Goal: Information Seeking & Learning: Learn about a topic

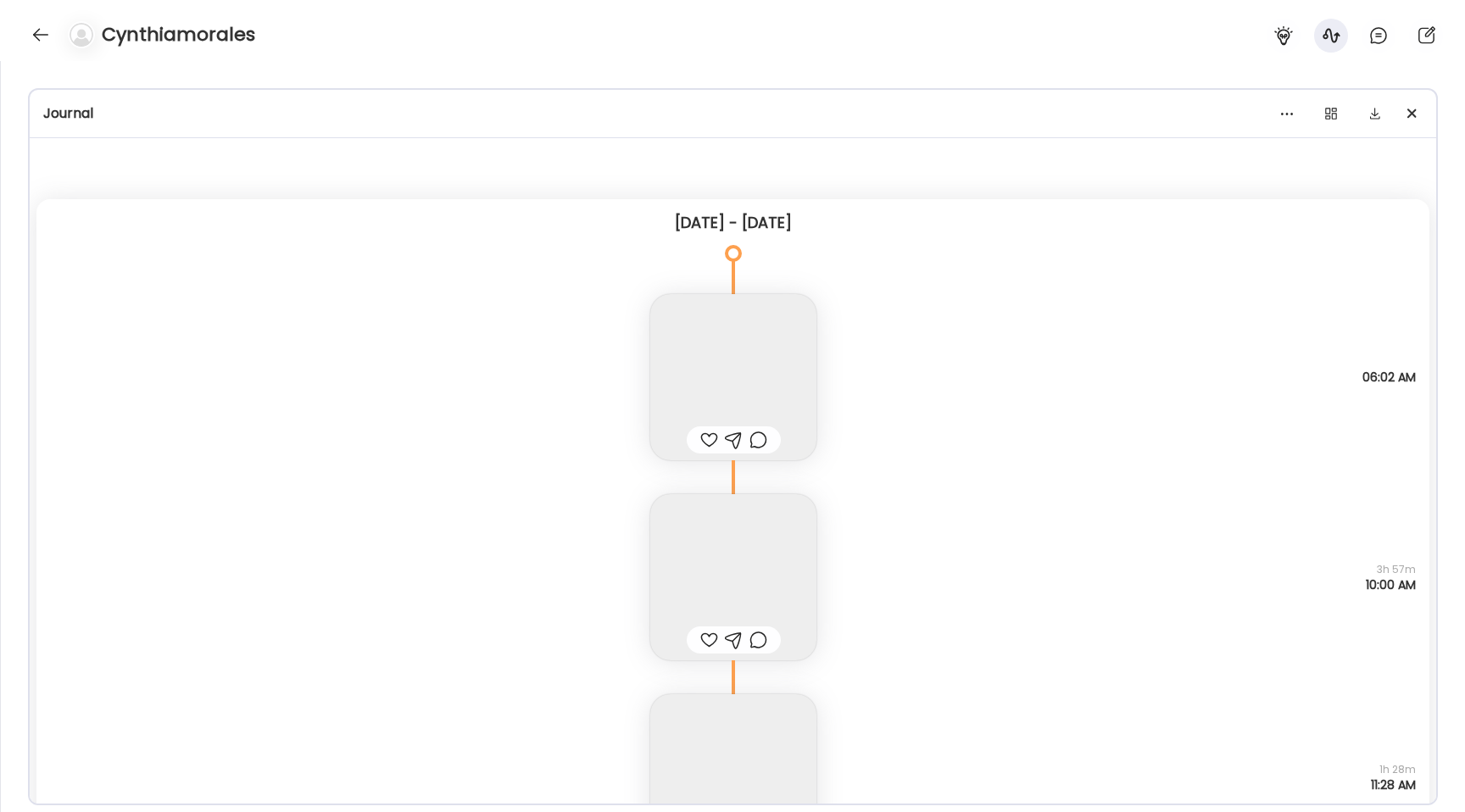
scroll to position [27522, 0]
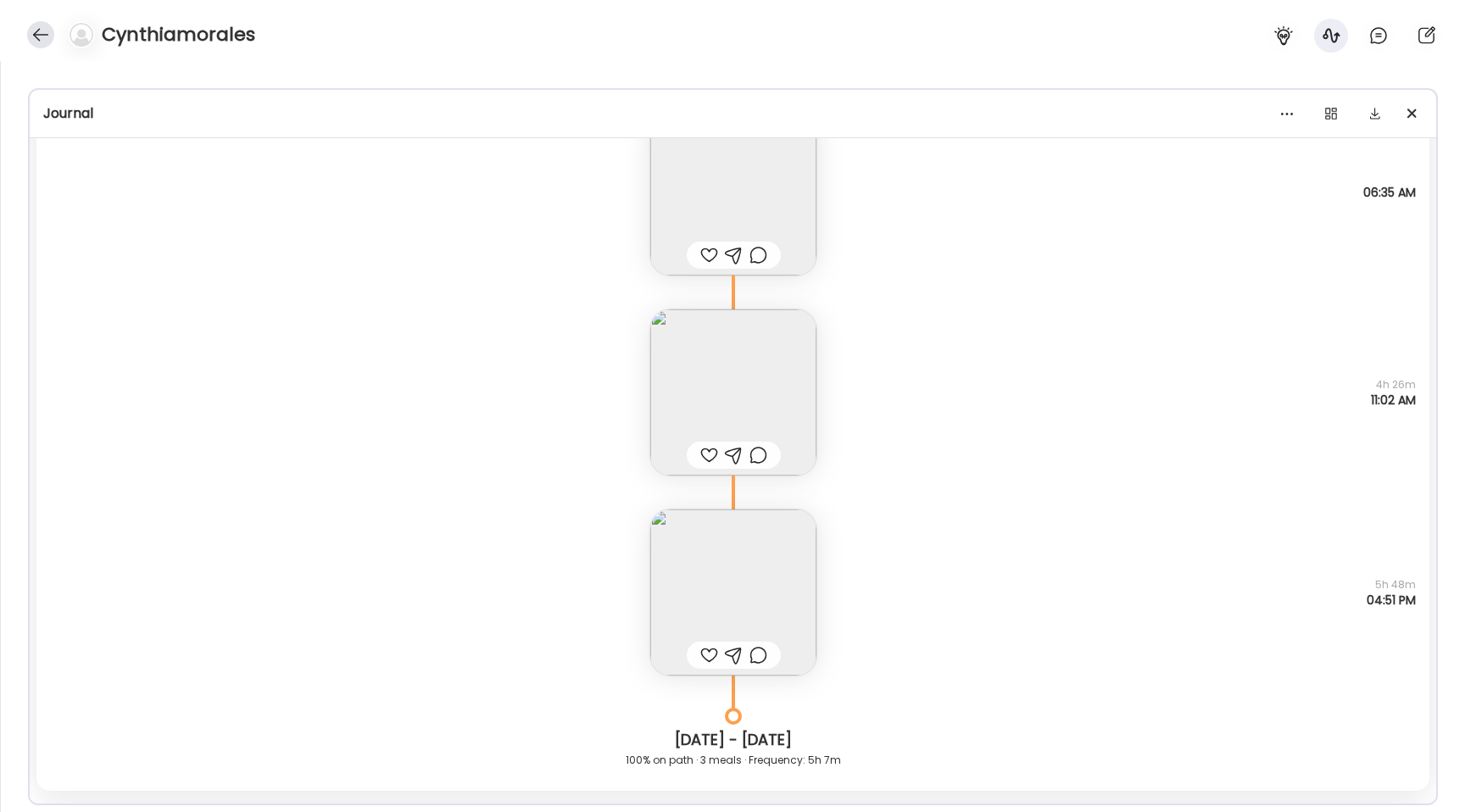
click at [39, 32] on div at bounding box center [40, 35] width 27 height 27
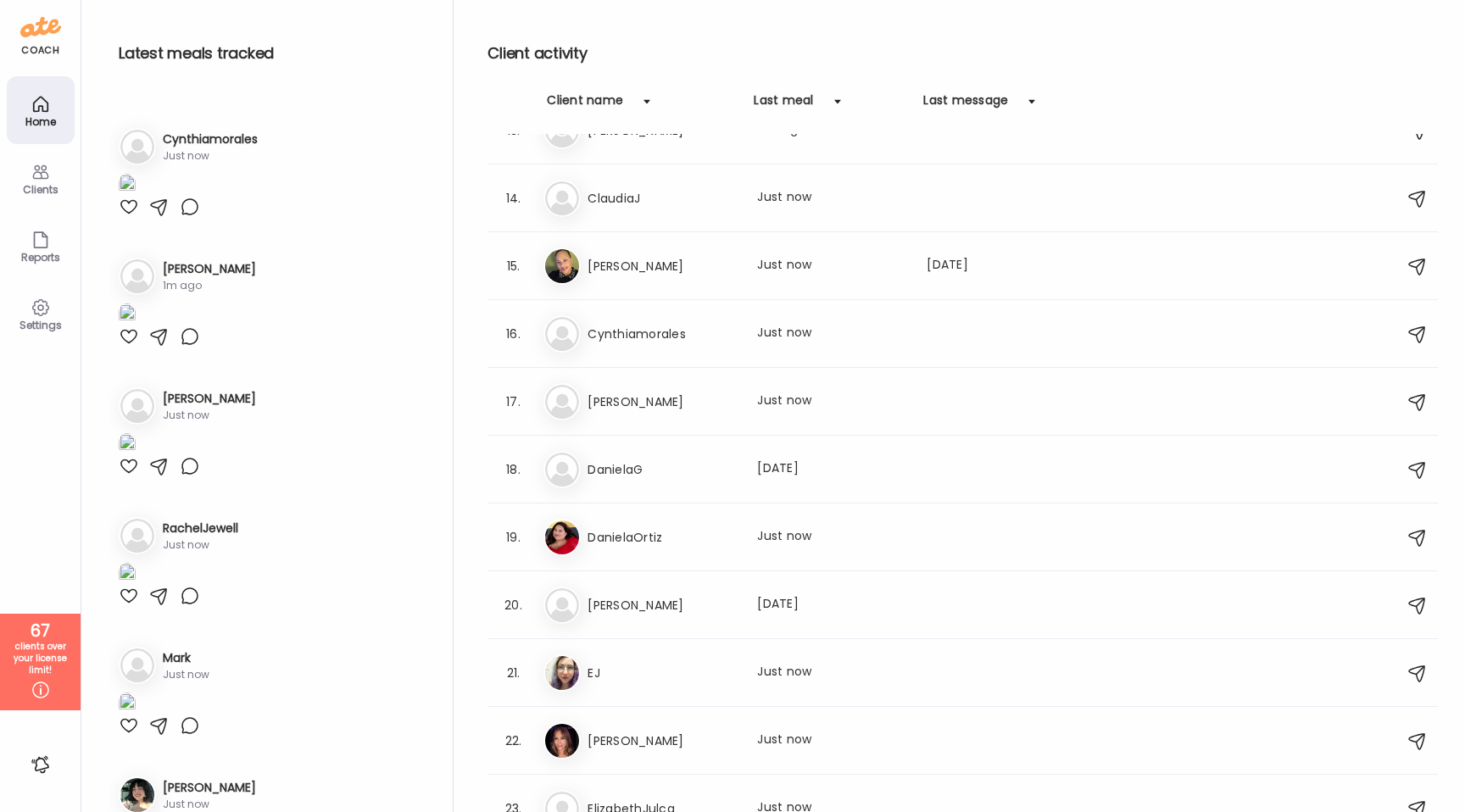
scroll to position [1055, 0]
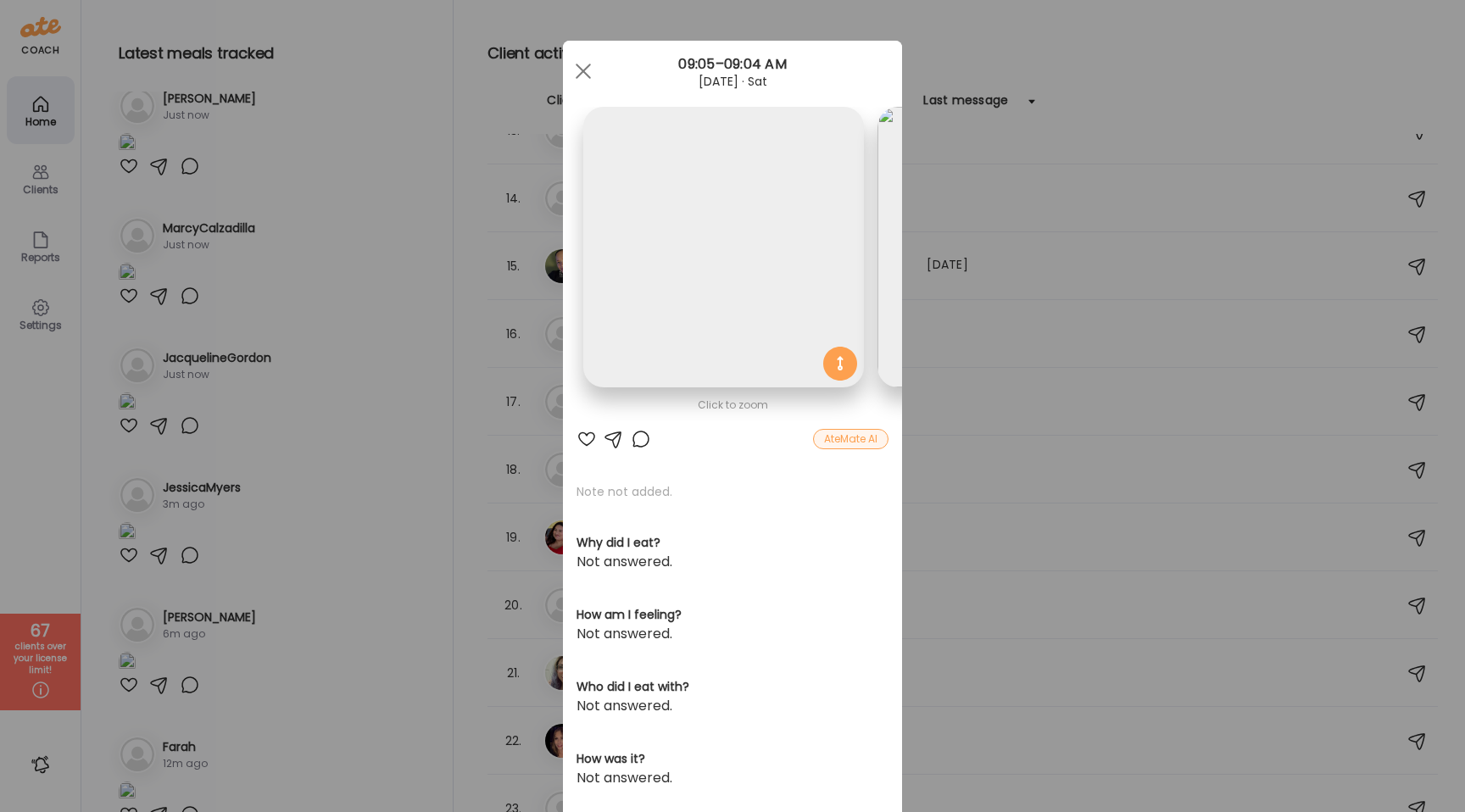
scroll to position [0, 277]
click at [708, 265] on img at bounding box center [755, 247] width 280 height 280
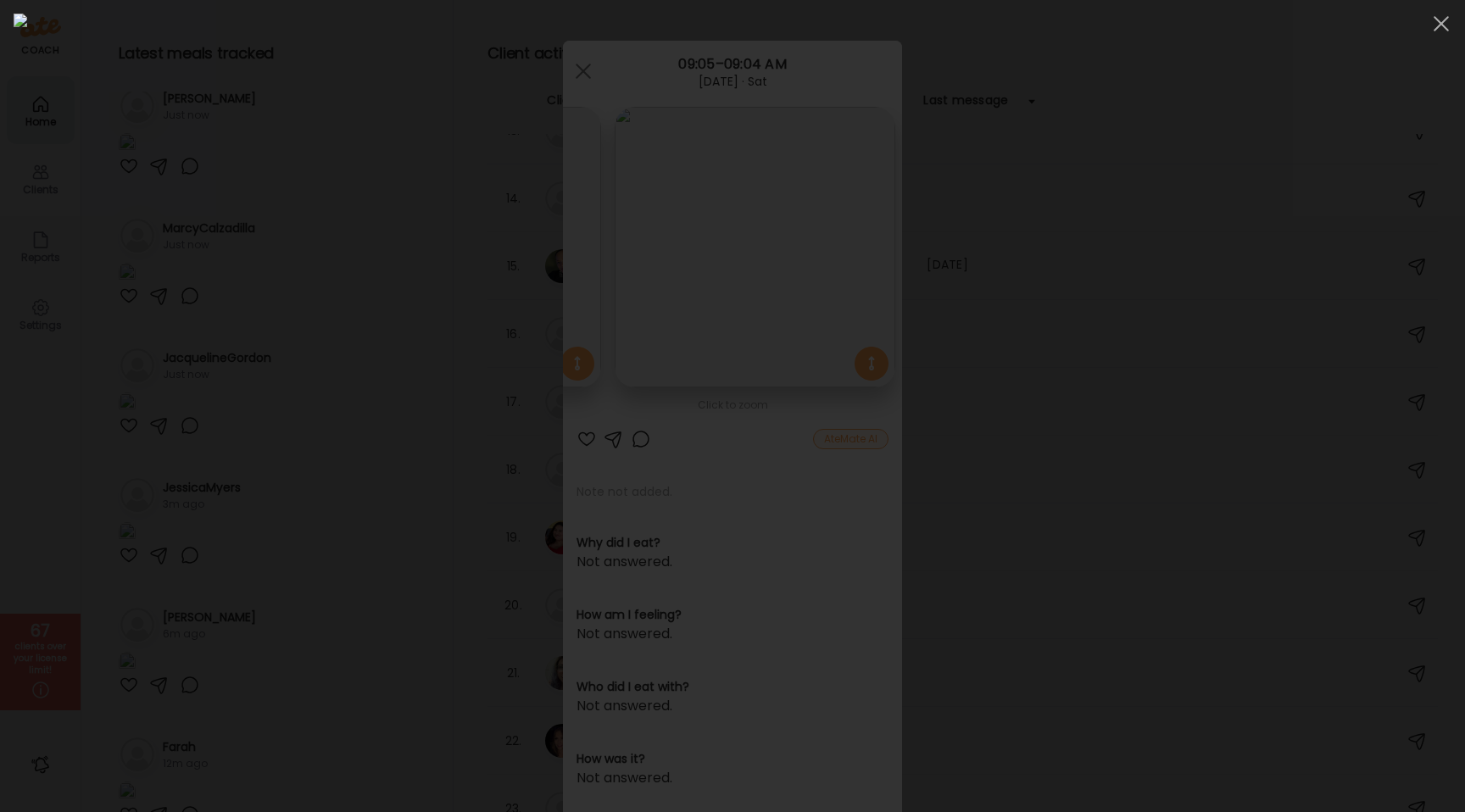
click at [194, 625] on div at bounding box center [732, 406] width 1438 height 785
click at [194, 625] on div "Ate Coach Dashboard Wahoo! It’s official Take a moment to set up your Coach Pro…" at bounding box center [732, 406] width 1465 height 812
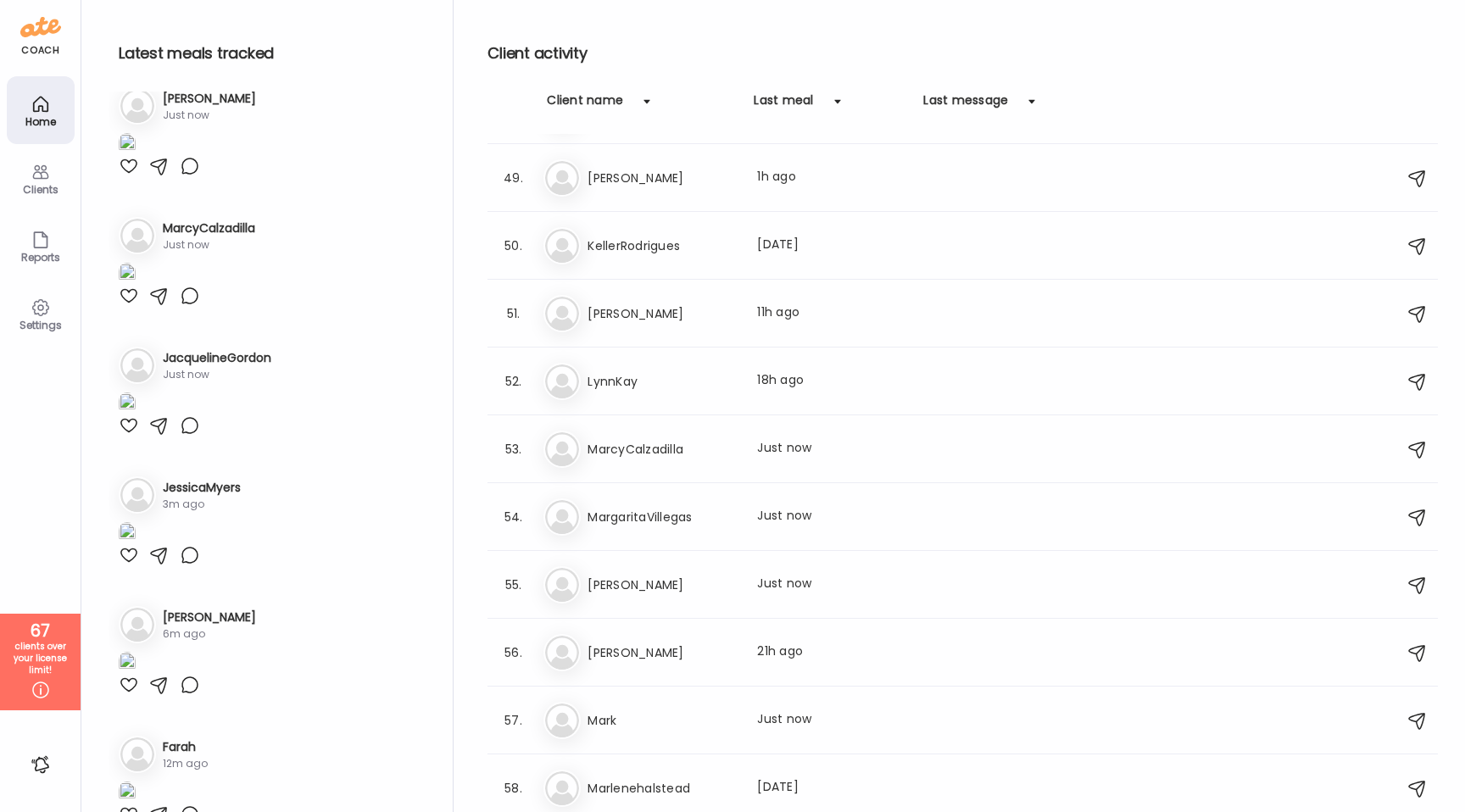
scroll to position [3249, 0]
click at [703, 581] on h3 "[PERSON_NAME]" at bounding box center [662, 582] width 150 height 21
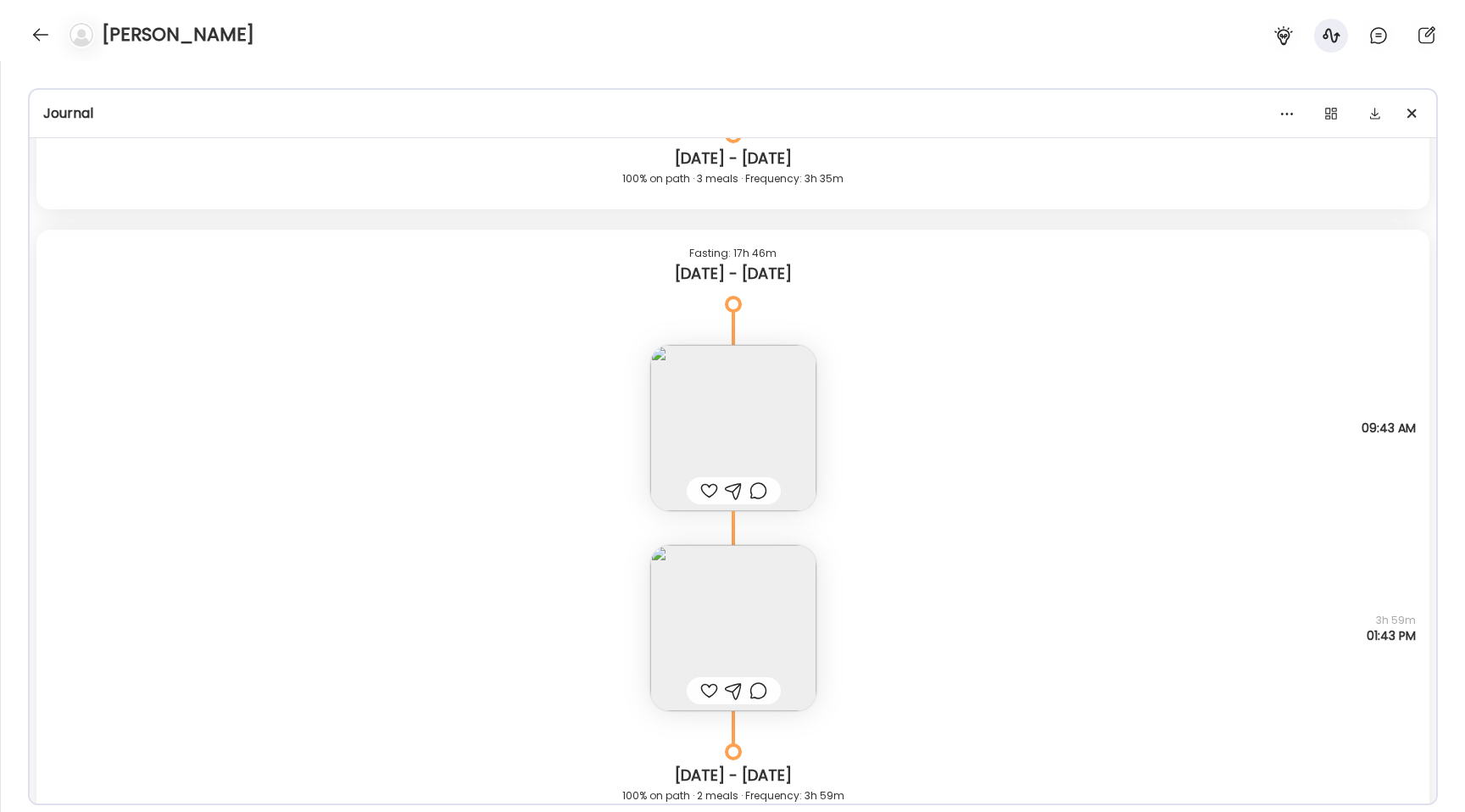
scroll to position [22461, 0]
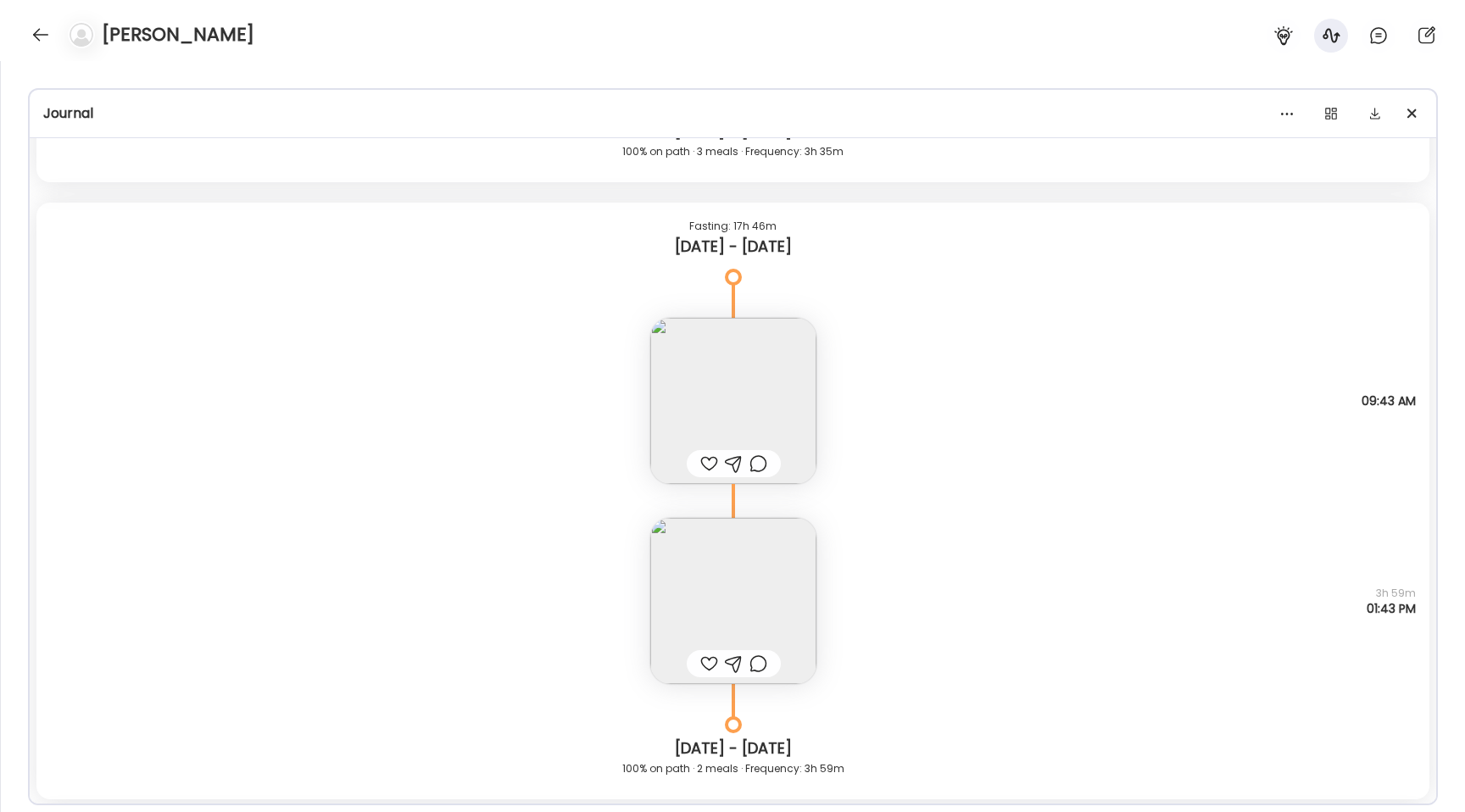
click at [721, 581] on img at bounding box center [733, 601] width 166 height 166
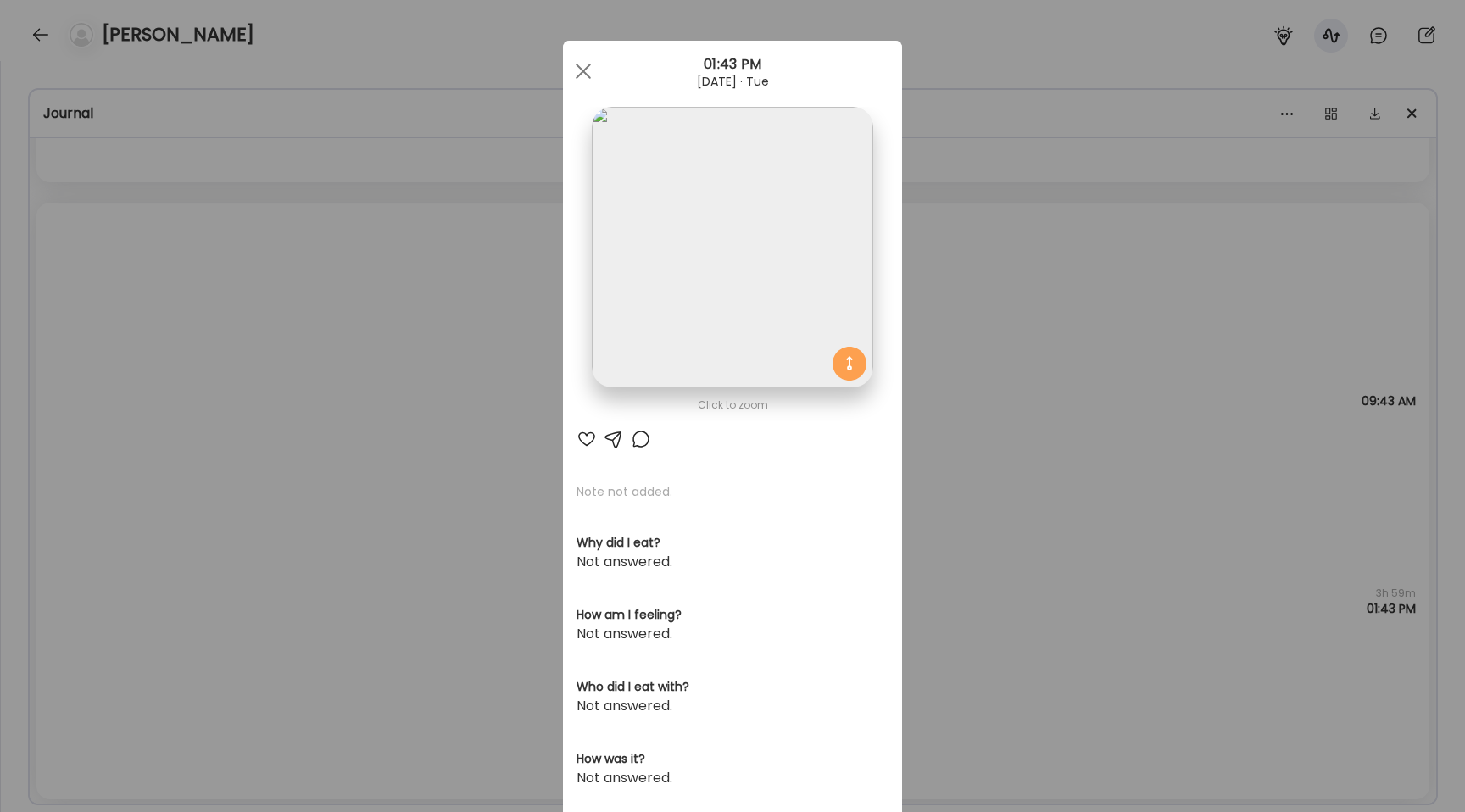
click at [639, 323] on img at bounding box center [732, 247] width 280 height 280
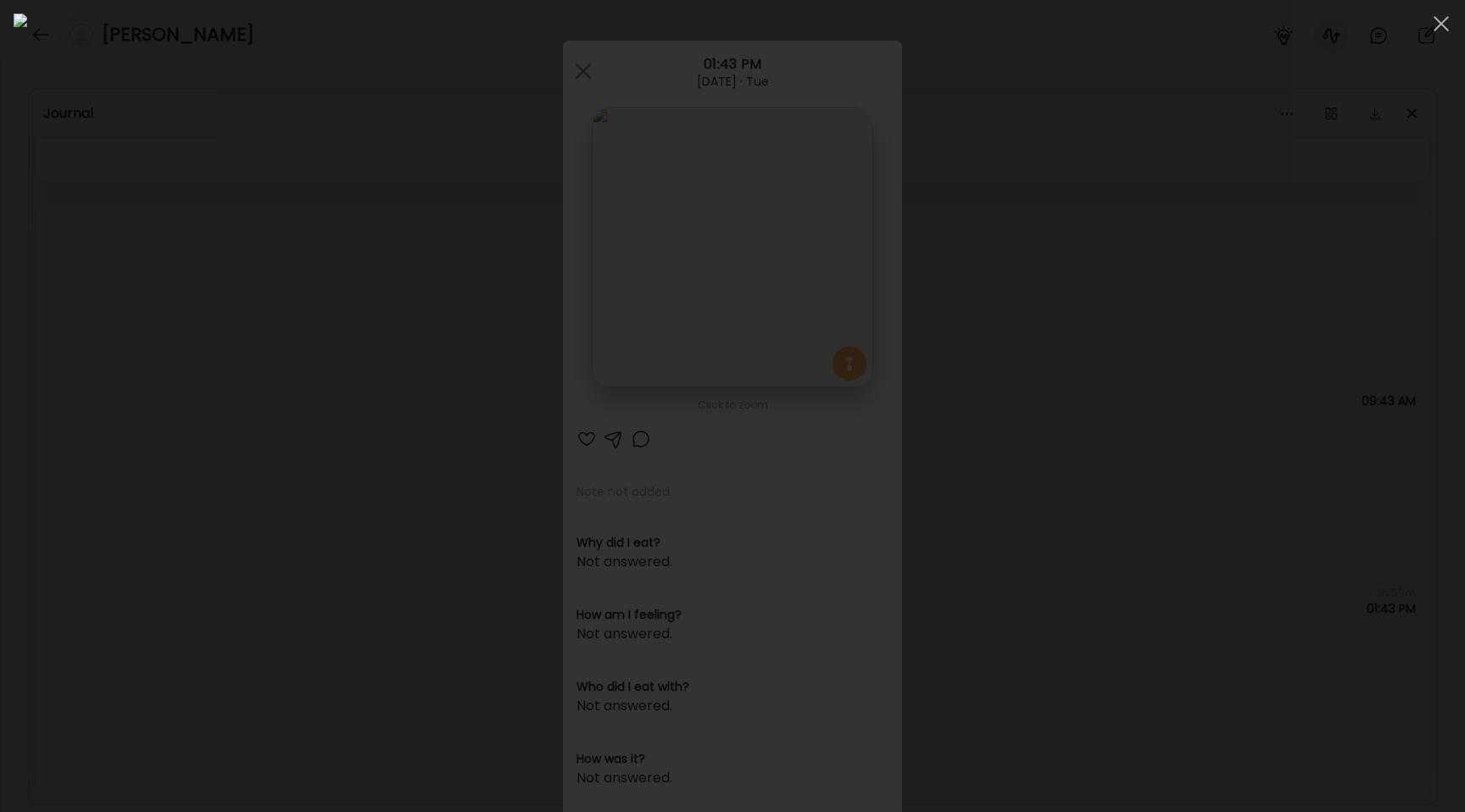
click at [280, 409] on div at bounding box center [732, 406] width 1438 height 785
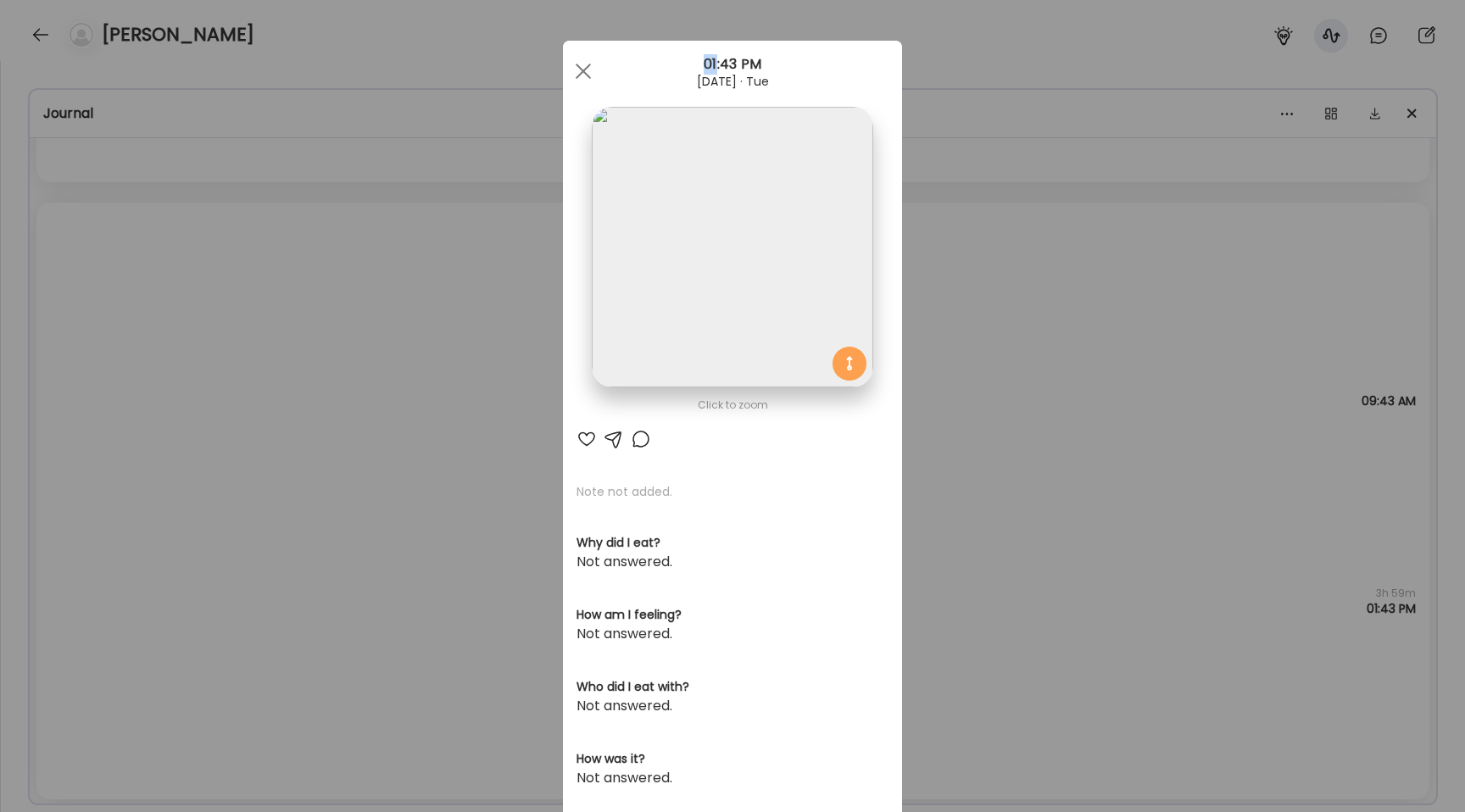
click at [280, 409] on div "Ate Coach Dashboard Wahoo! It’s official Take a moment to set up your Coach Pro…" at bounding box center [732, 406] width 1465 height 812
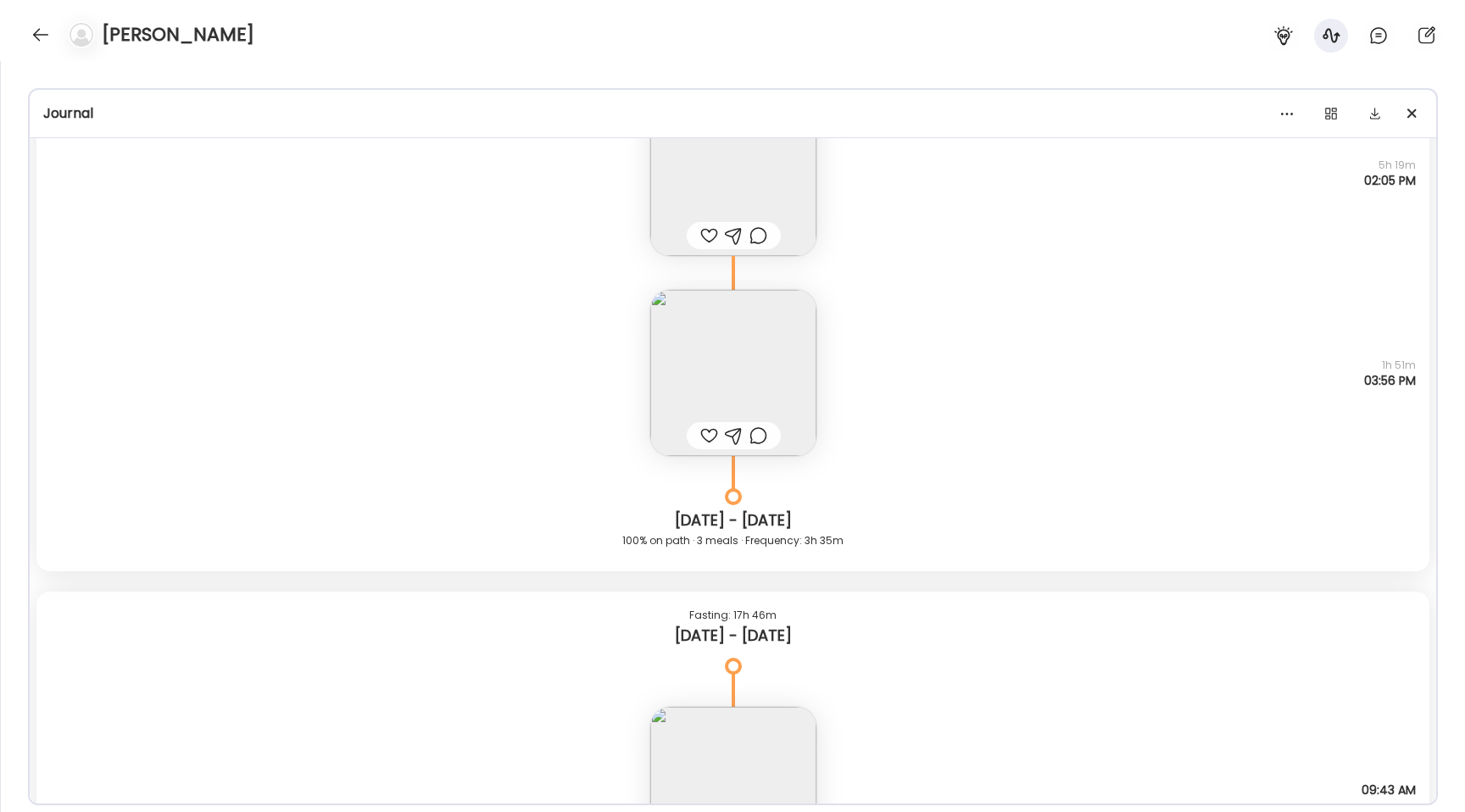
scroll to position [21775, 0]
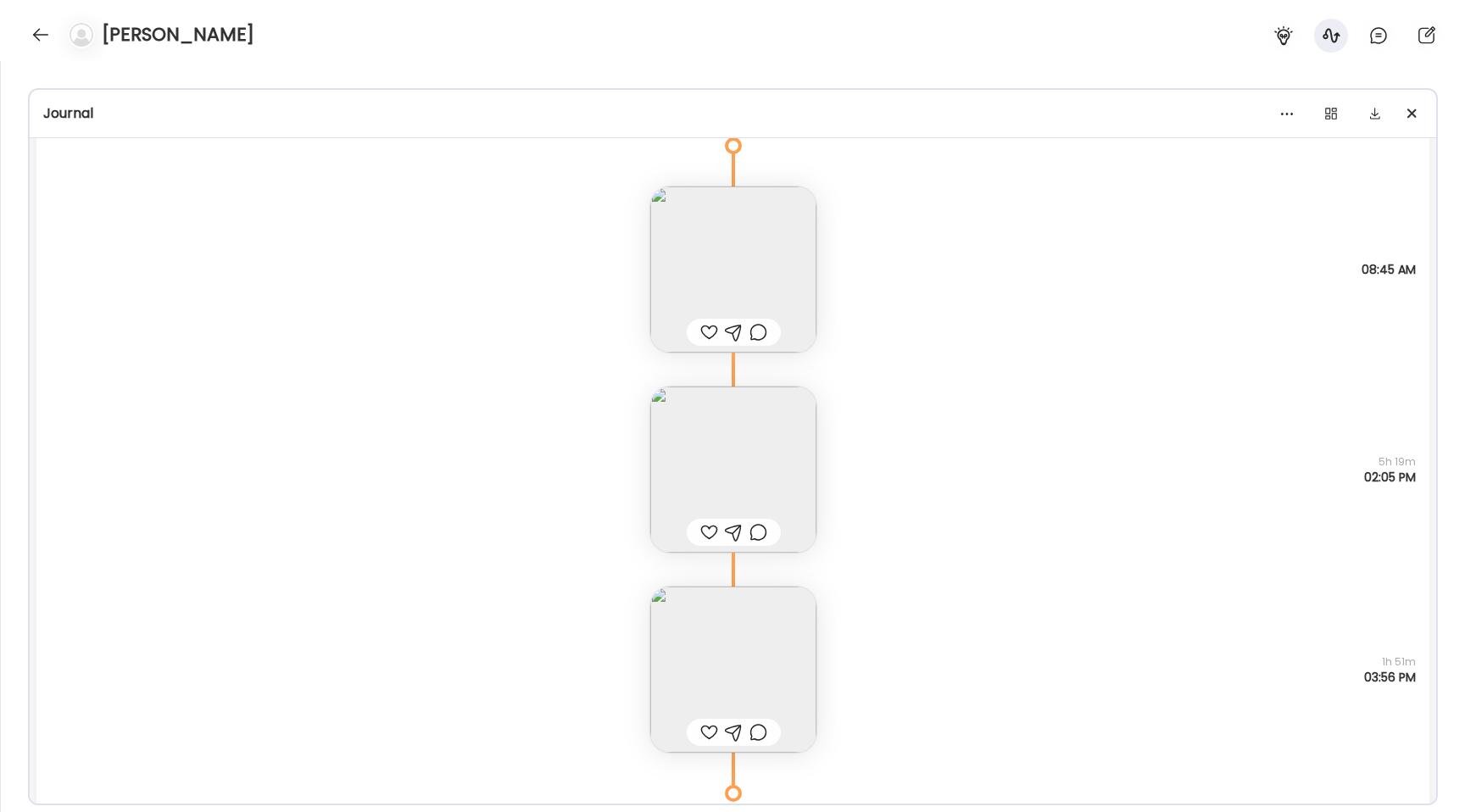
click at [701, 609] on img at bounding box center [733, 669] width 166 height 166
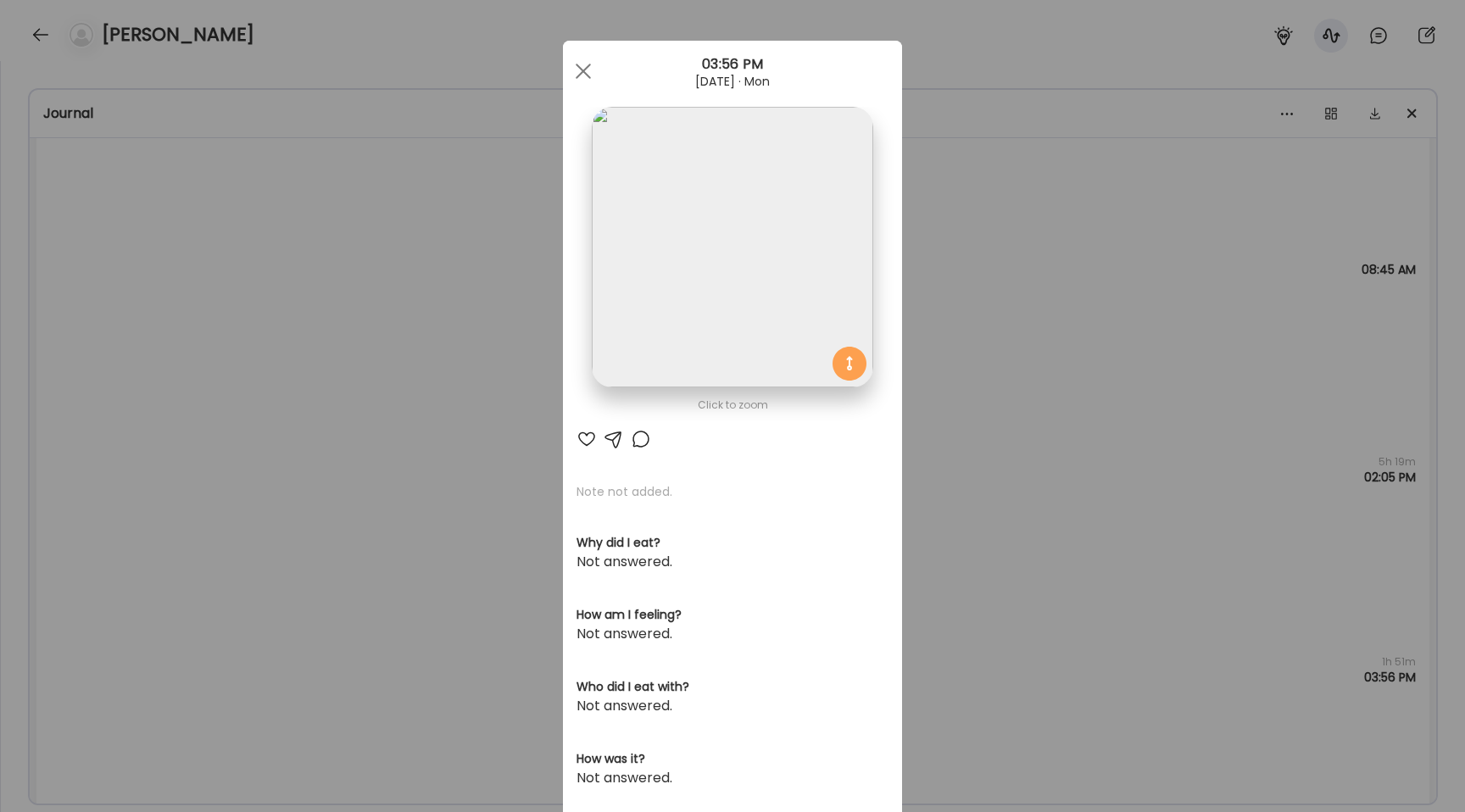
click at [643, 342] on img at bounding box center [732, 247] width 280 height 280
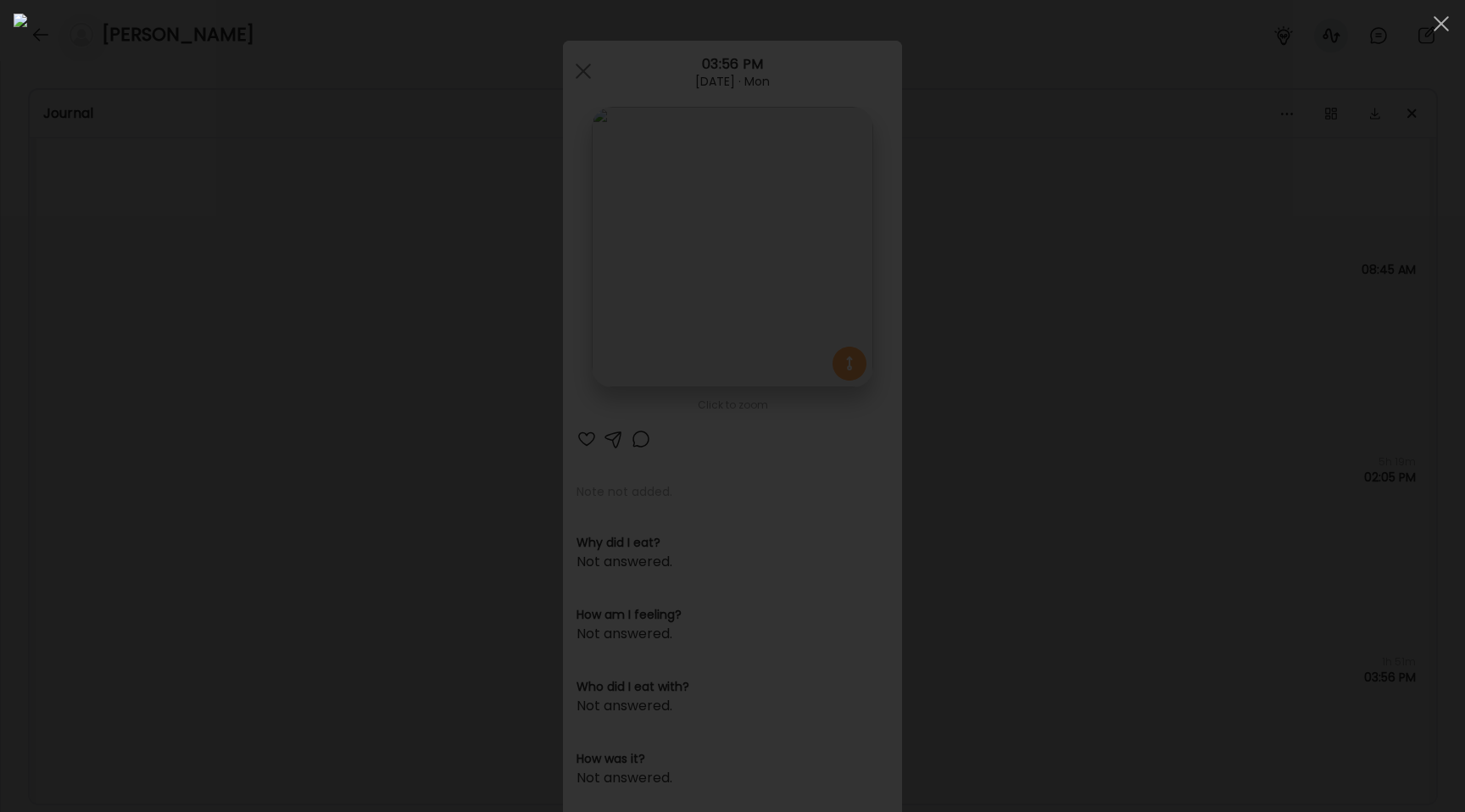
click at [221, 368] on div at bounding box center [732, 406] width 1438 height 785
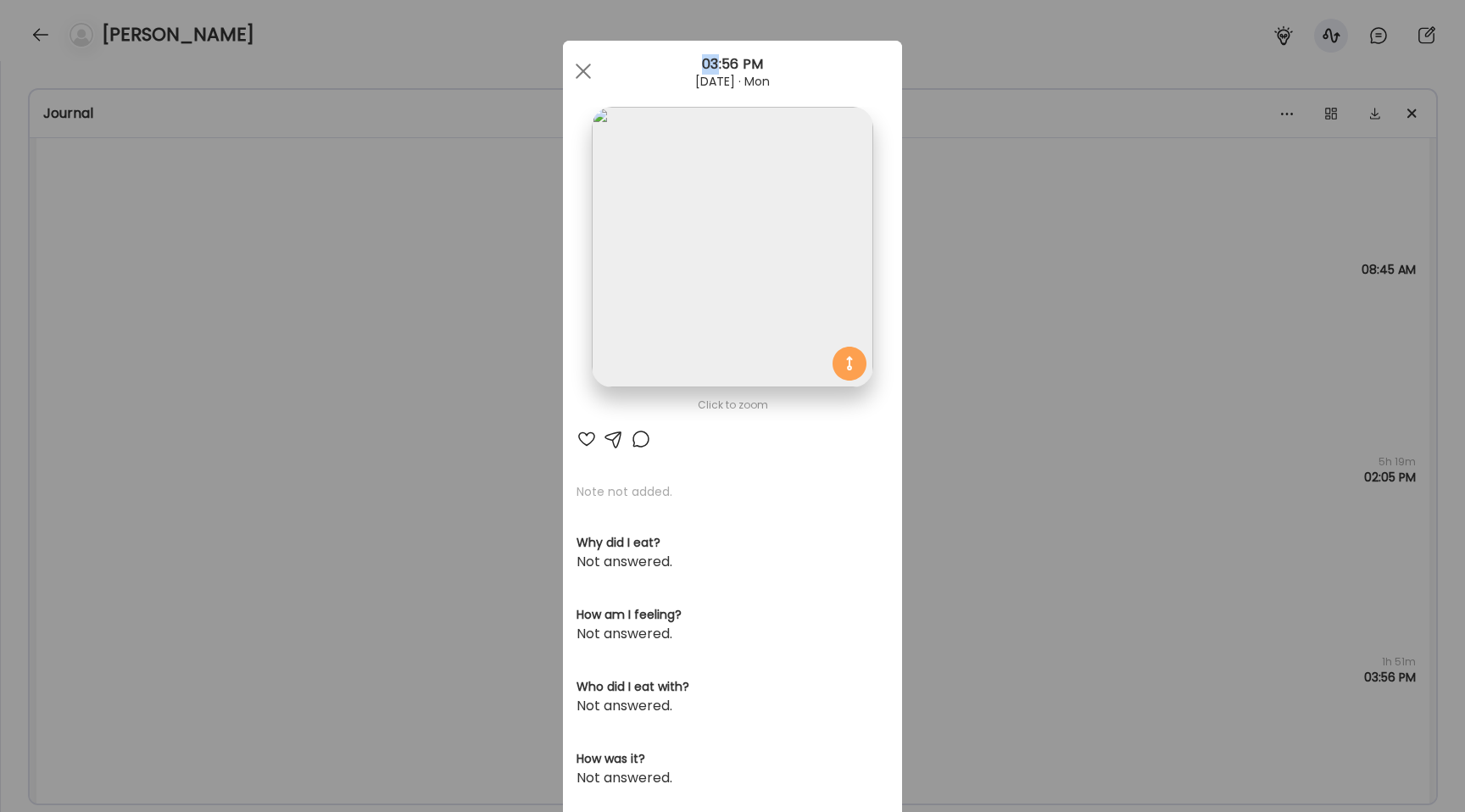
click at [221, 368] on div "Ate Coach Dashboard Wahoo! It’s official Take a moment to set up your Coach Pro…" at bounding box center [732, 406] width 1465 height 812
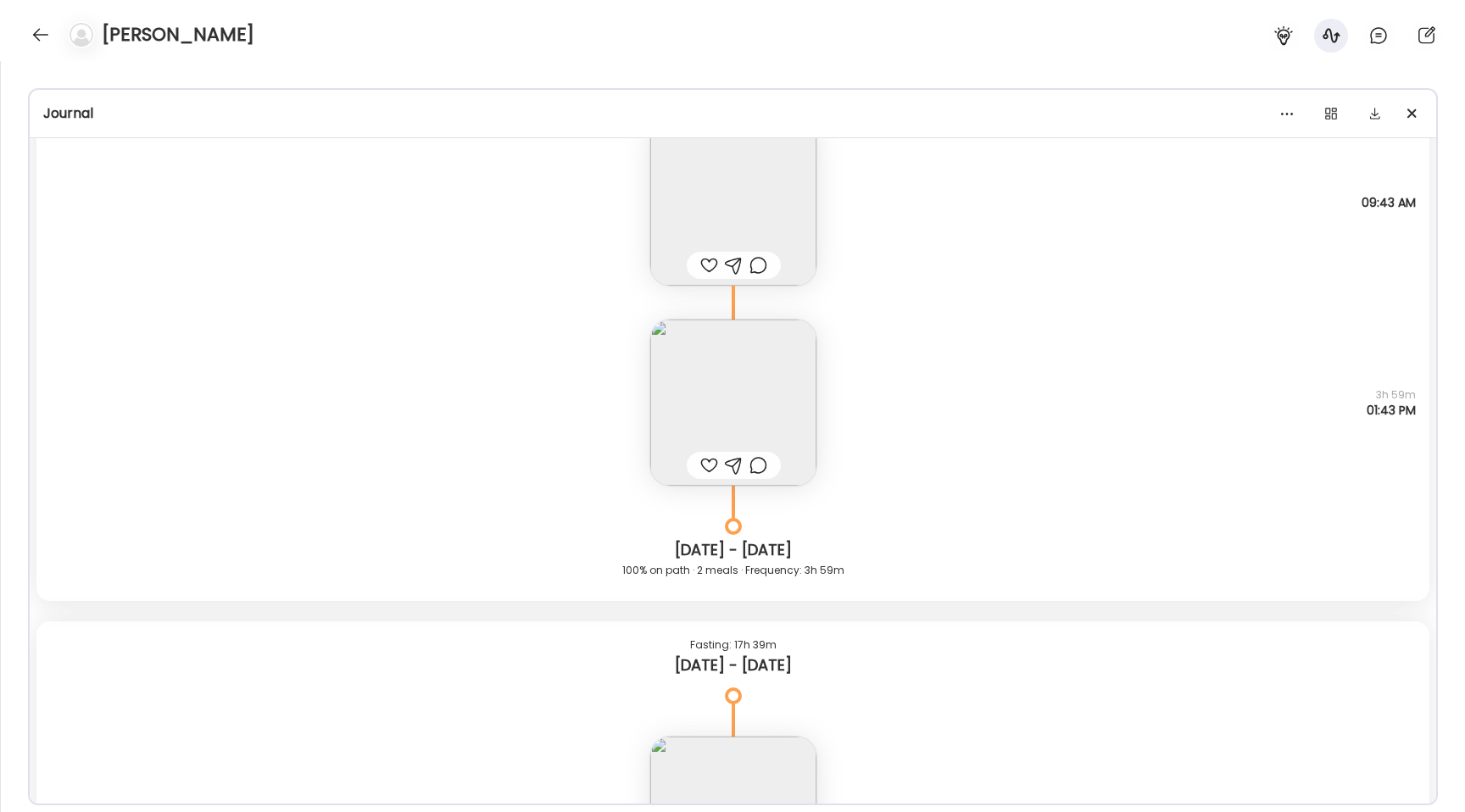
scroll to position [22601, 0]
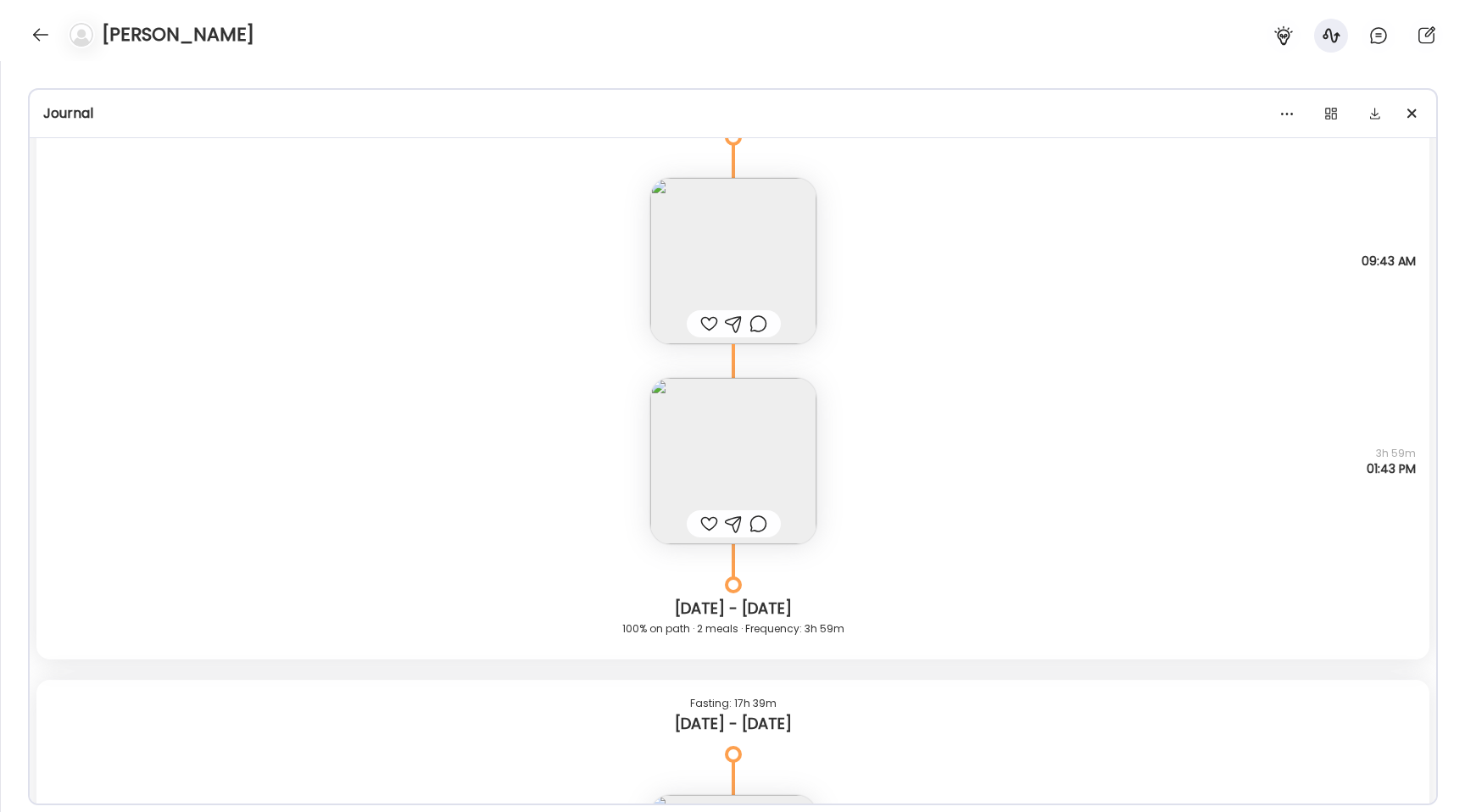
click at [694, 409] on img at bounding box center [733, 461] width 166 height 166
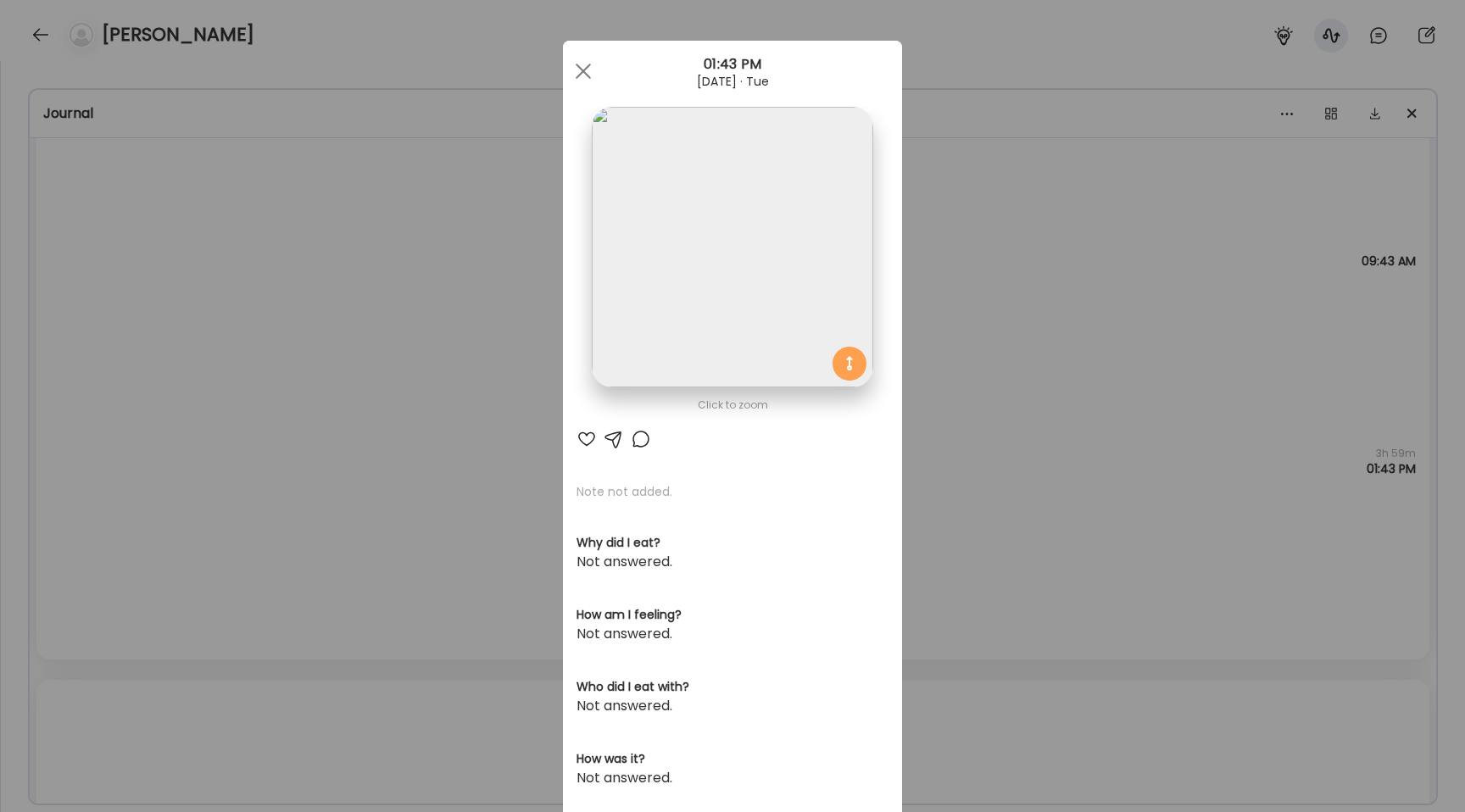
click at [676, 260] on img at bounding box center [732, 247] width 280 height 280
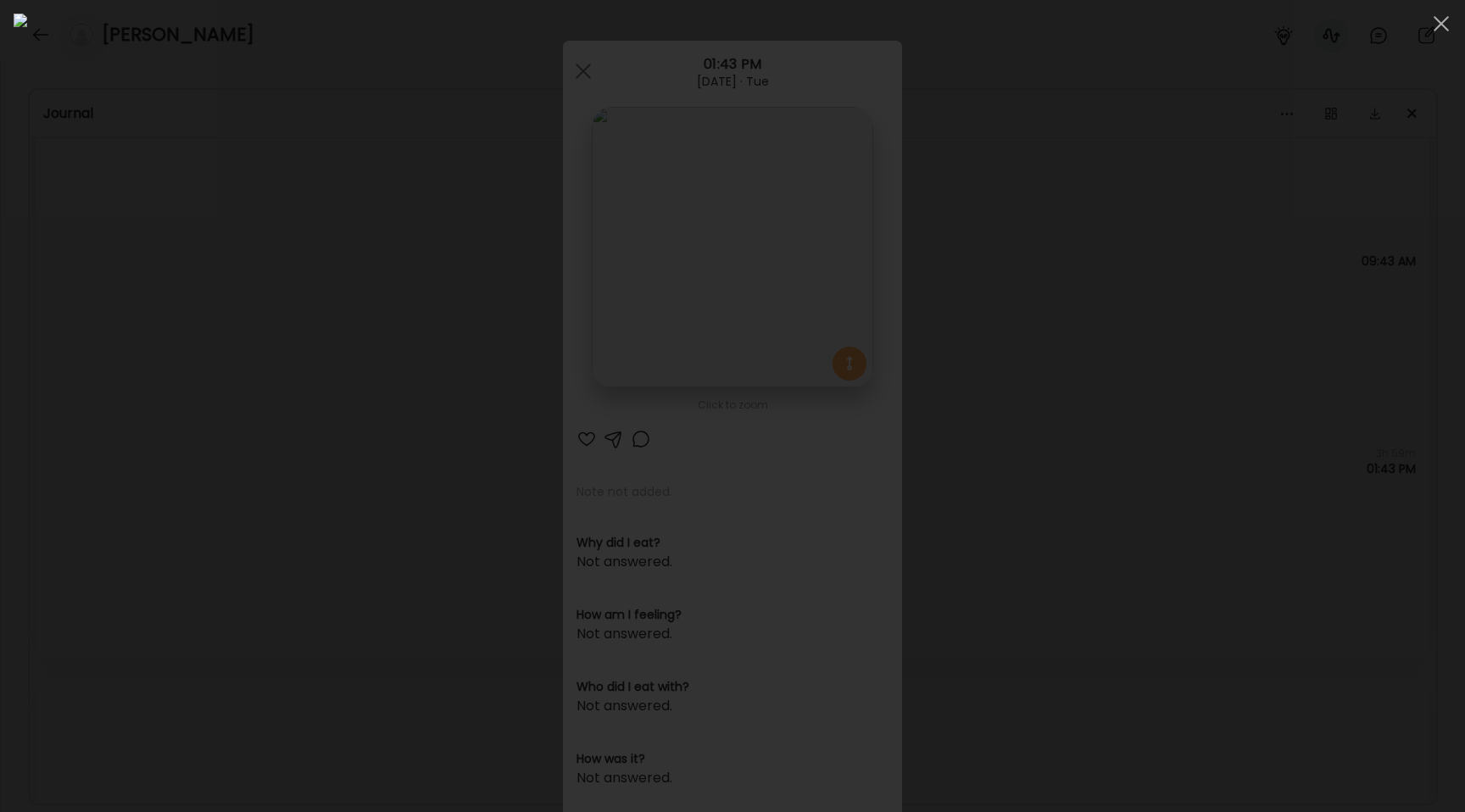
click at [238, 378] on div at bounding box center [732, 406] width 1438 height 785
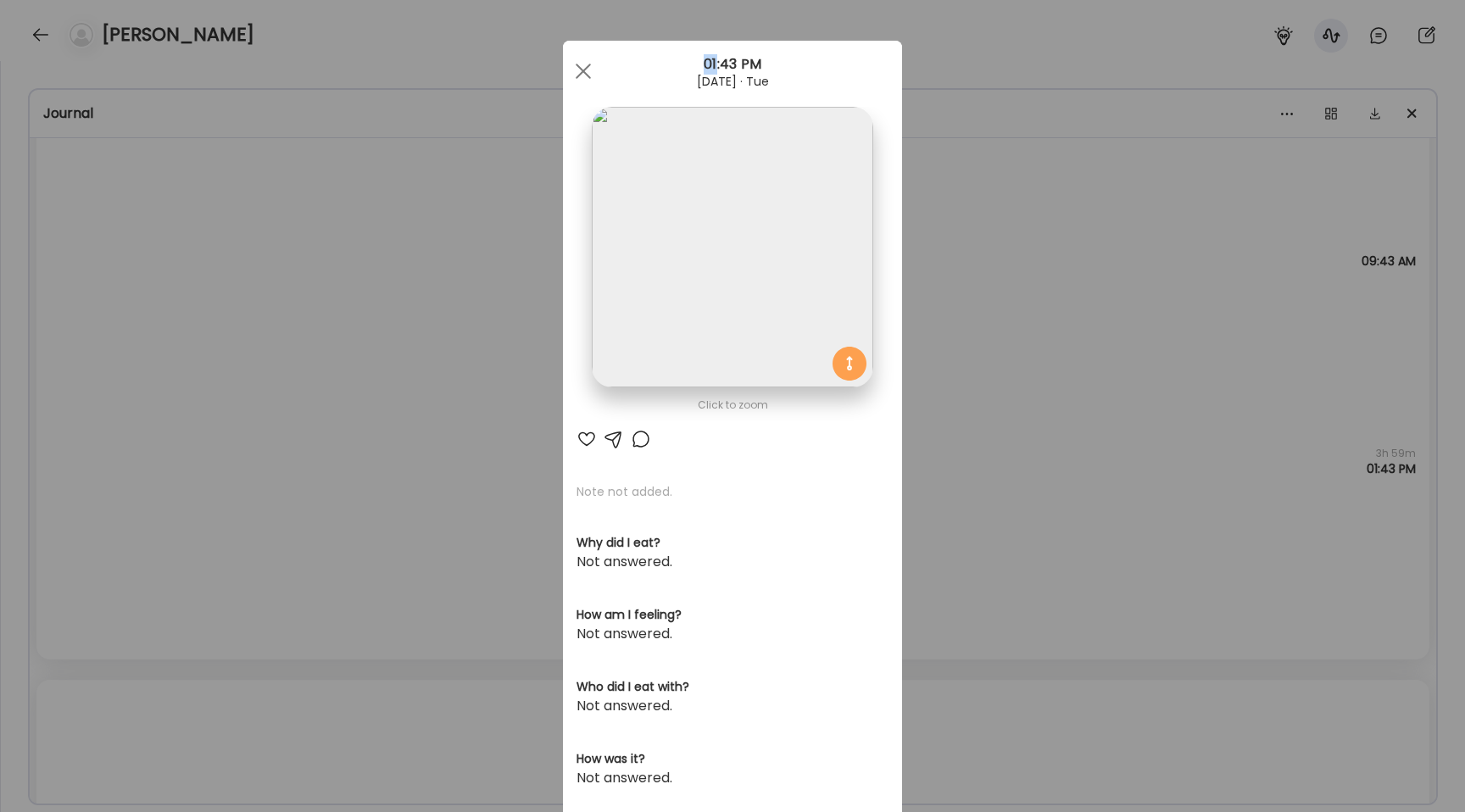
click at [238, 378] on div "Ate Coach Dashboard Wahoo! It’s official Take a moment to set up your Coach Pro…" at bounding box center [732, 406] width 1465 height 812
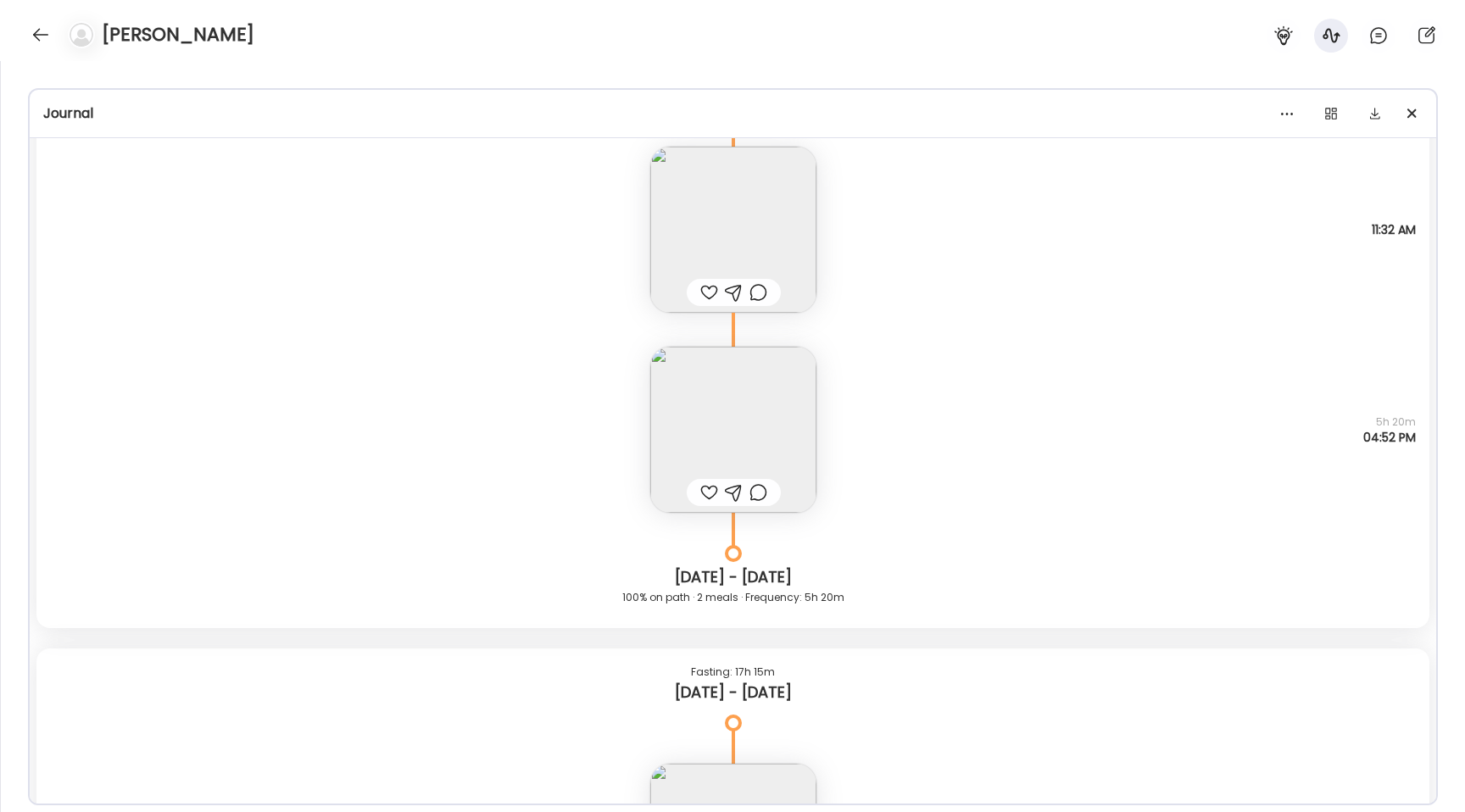
scroll to position [20083, 0]
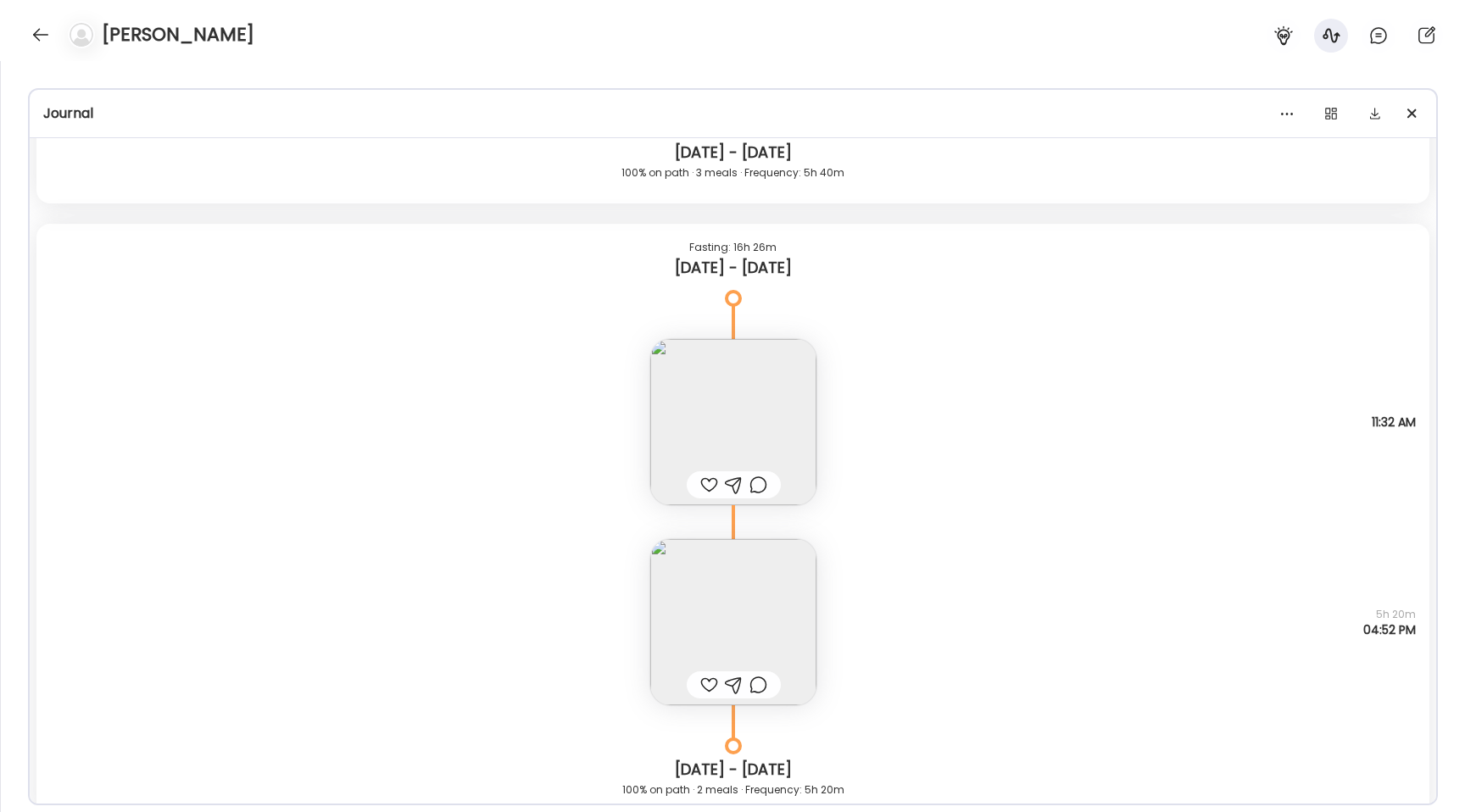
click at [728, 593] on img at bounding box center [733, 622] width 166 height 166
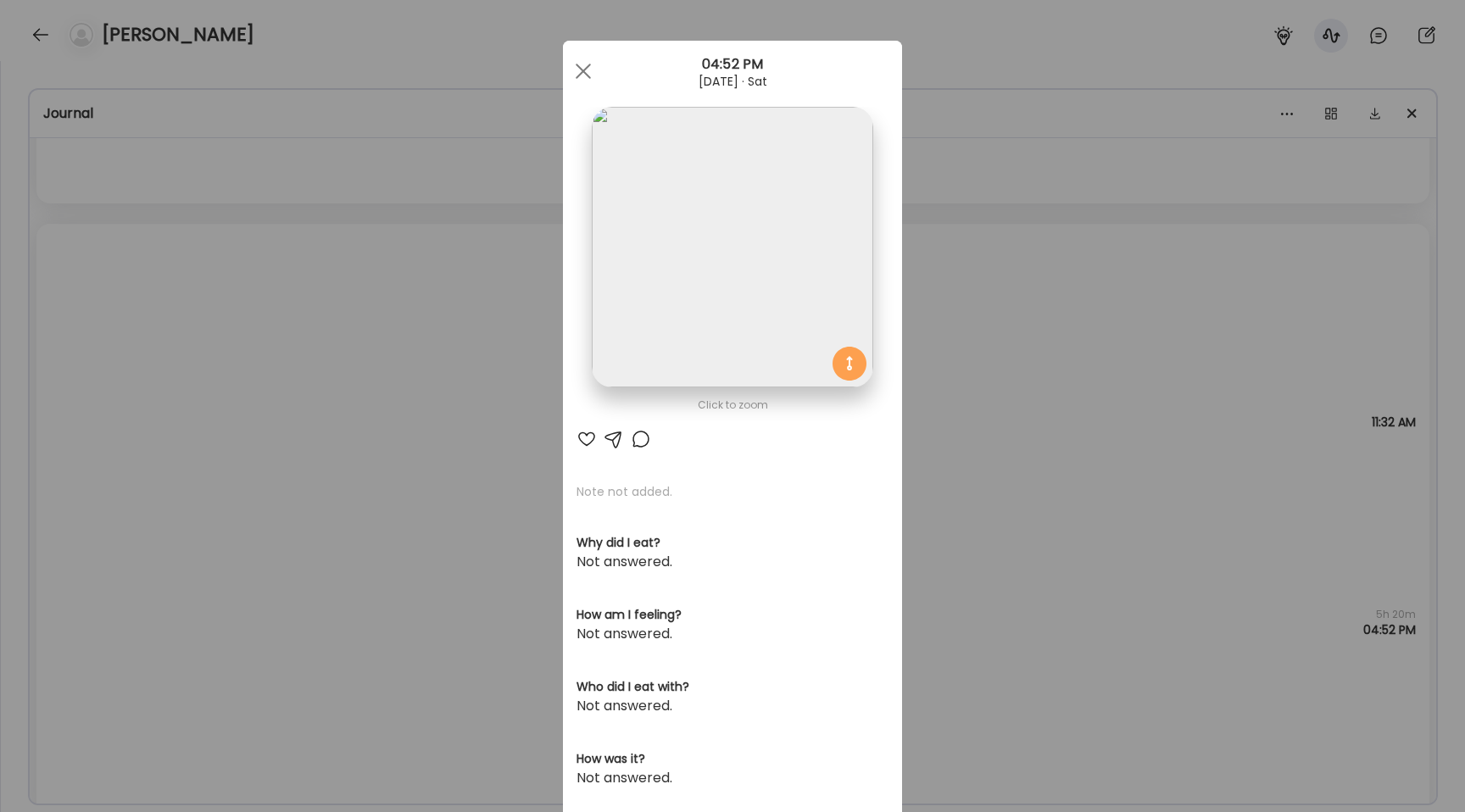
click at [711, 331] on img at bounding box center [732, 247] width 280 height 280
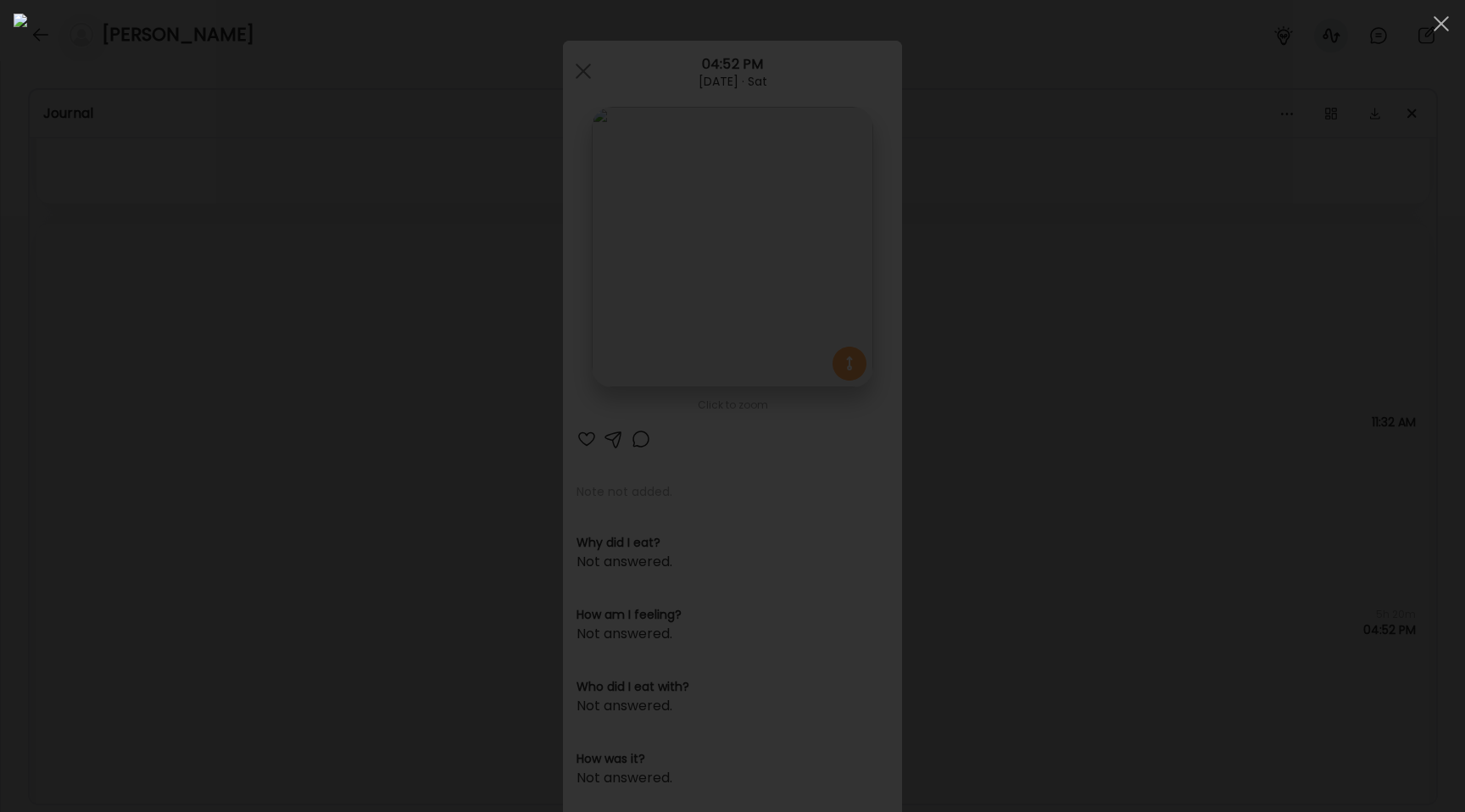
click at [251, 431] on div at bounding box center [732, 406] width 1438 height 785
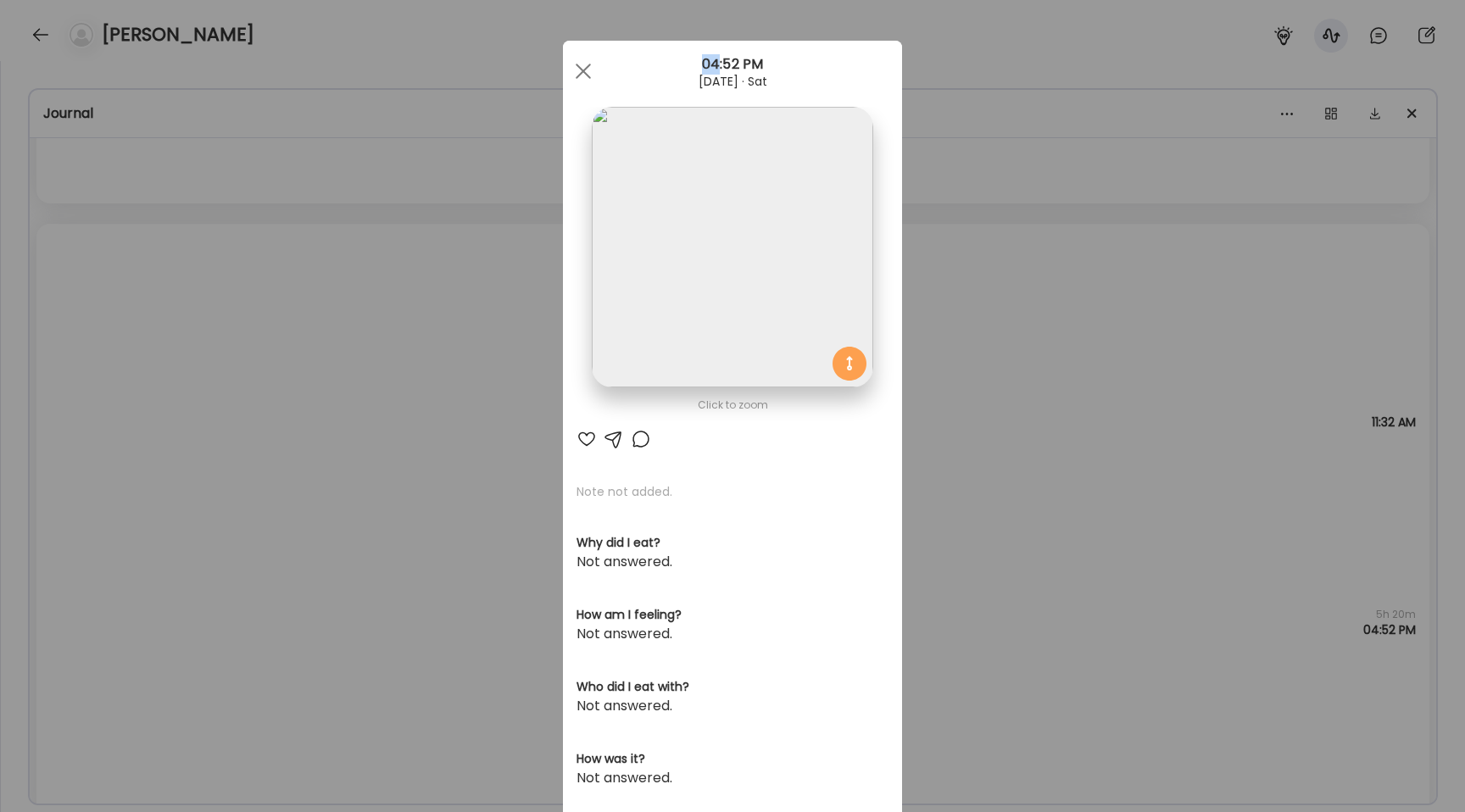
click at [251, 431] on div "Ate Coach Dashboard Wahoo! It’s official Take a moment to set up your Coach Pro…" at bounding box center [732, 406] width 1465 height 812
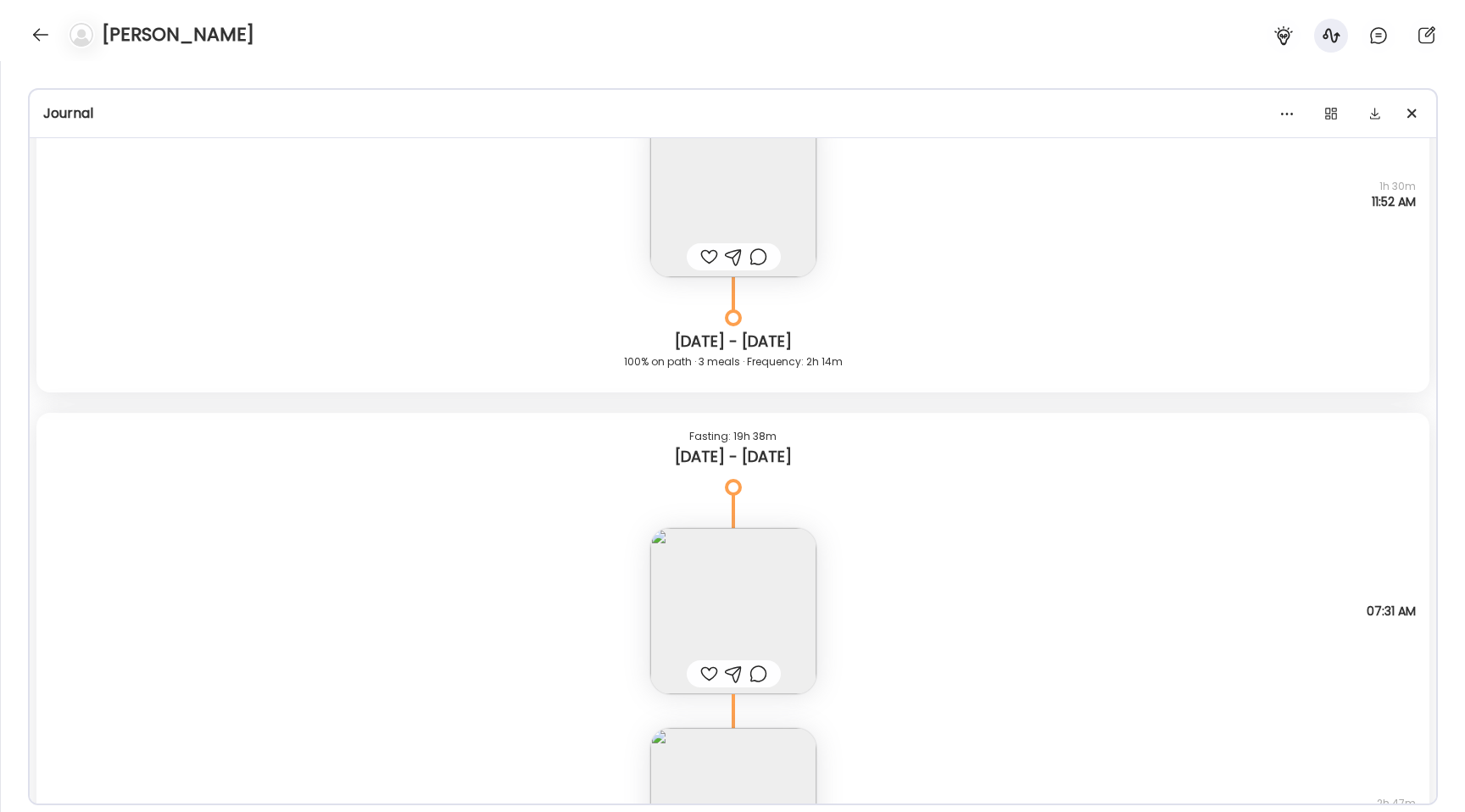
scroll to position [23534, 0]
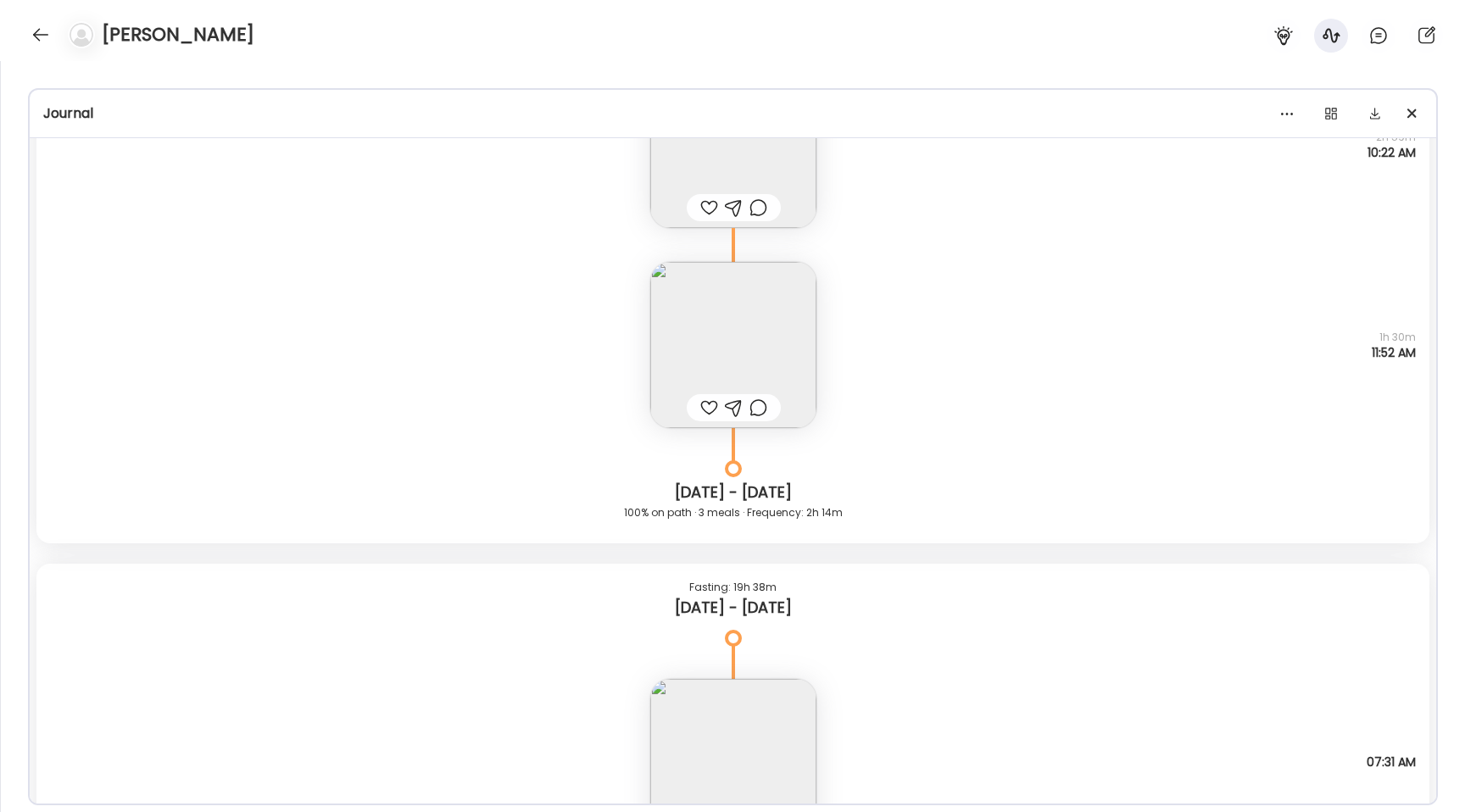
click at [722, 299] on img at bounding box center [733, 345] width 166 height 166
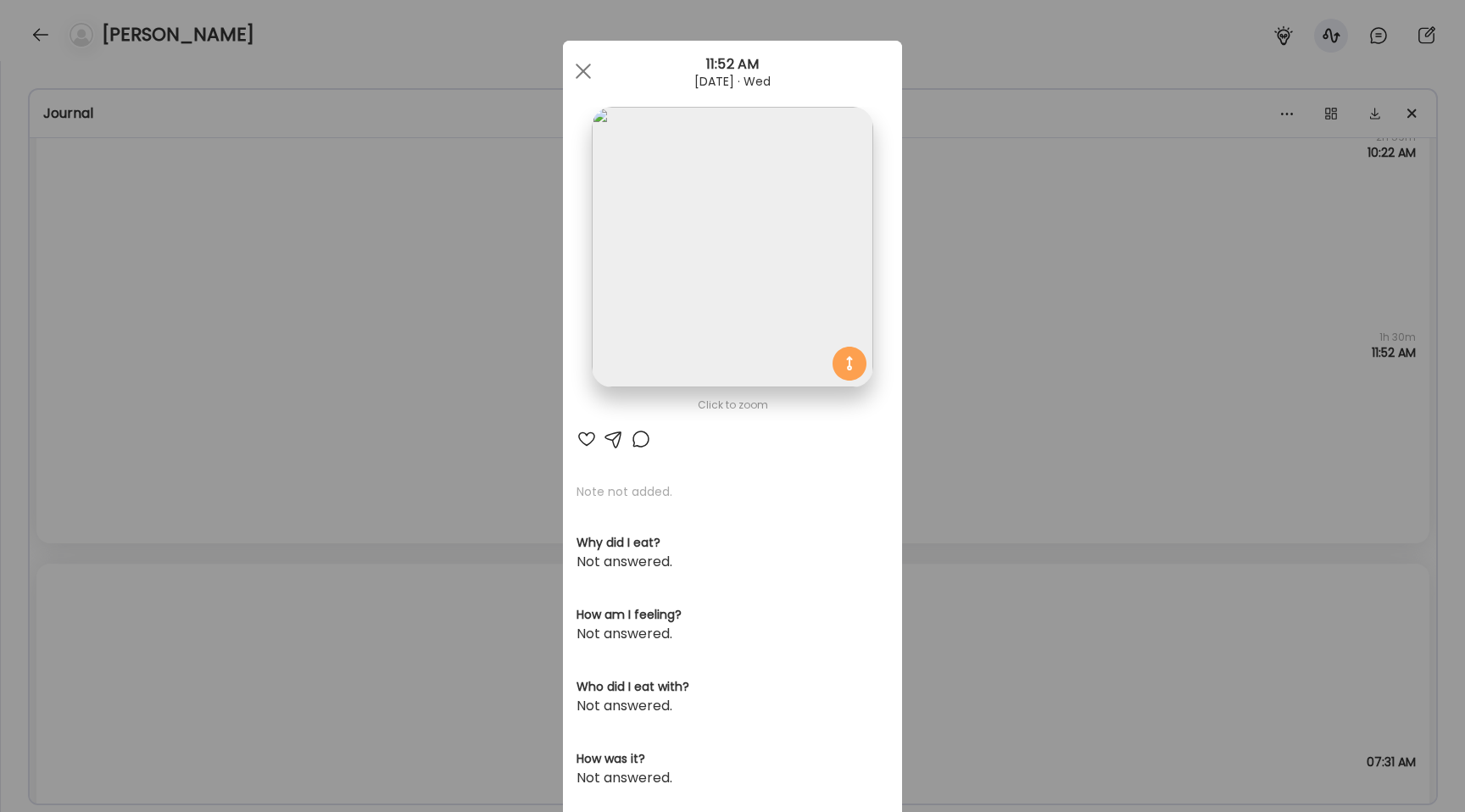
click at [605, 248] on img at bounding box center [732, 247] width 280 height 280
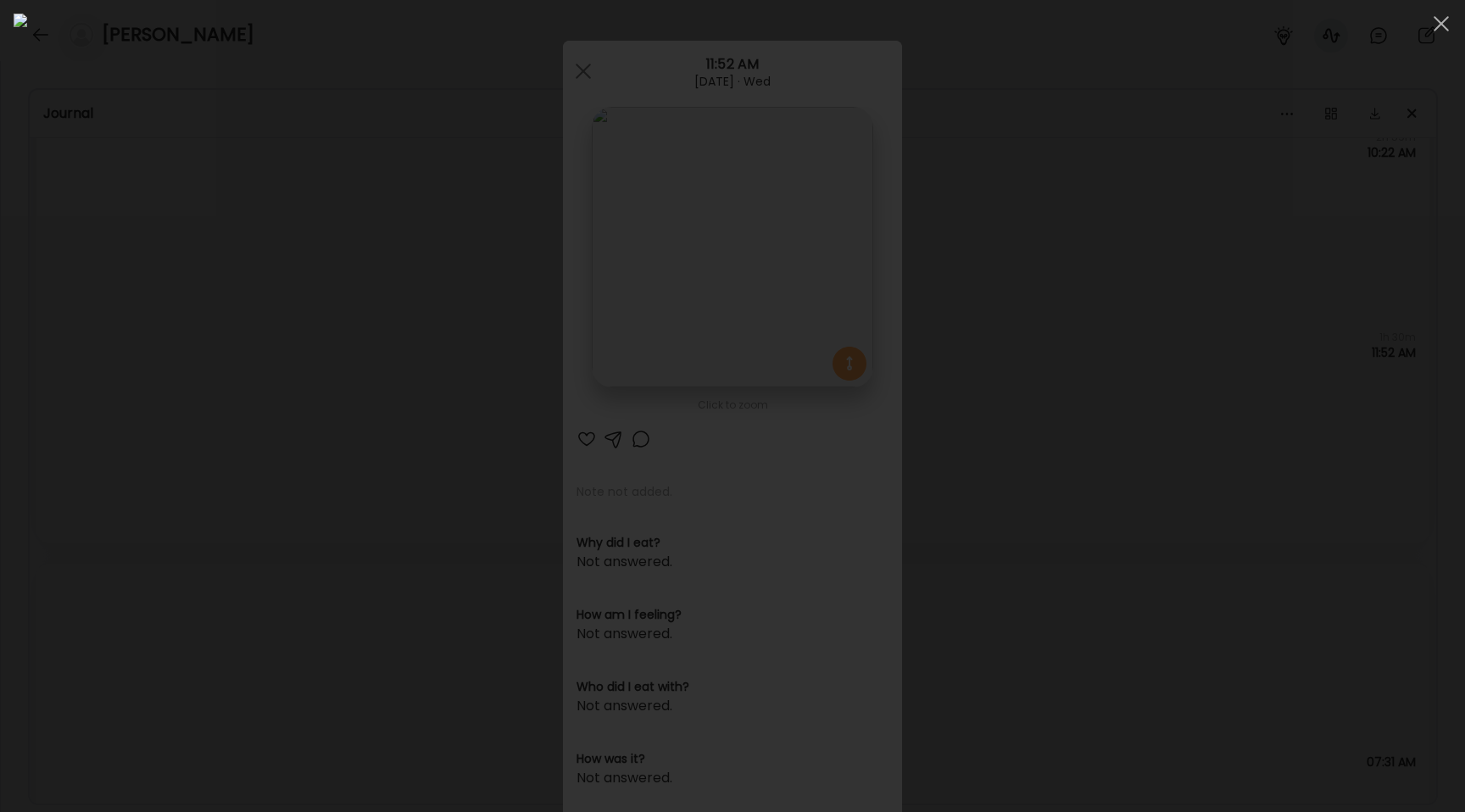
click at [185, 329] on div at bounding box center [732, 406] width 1438 height 785
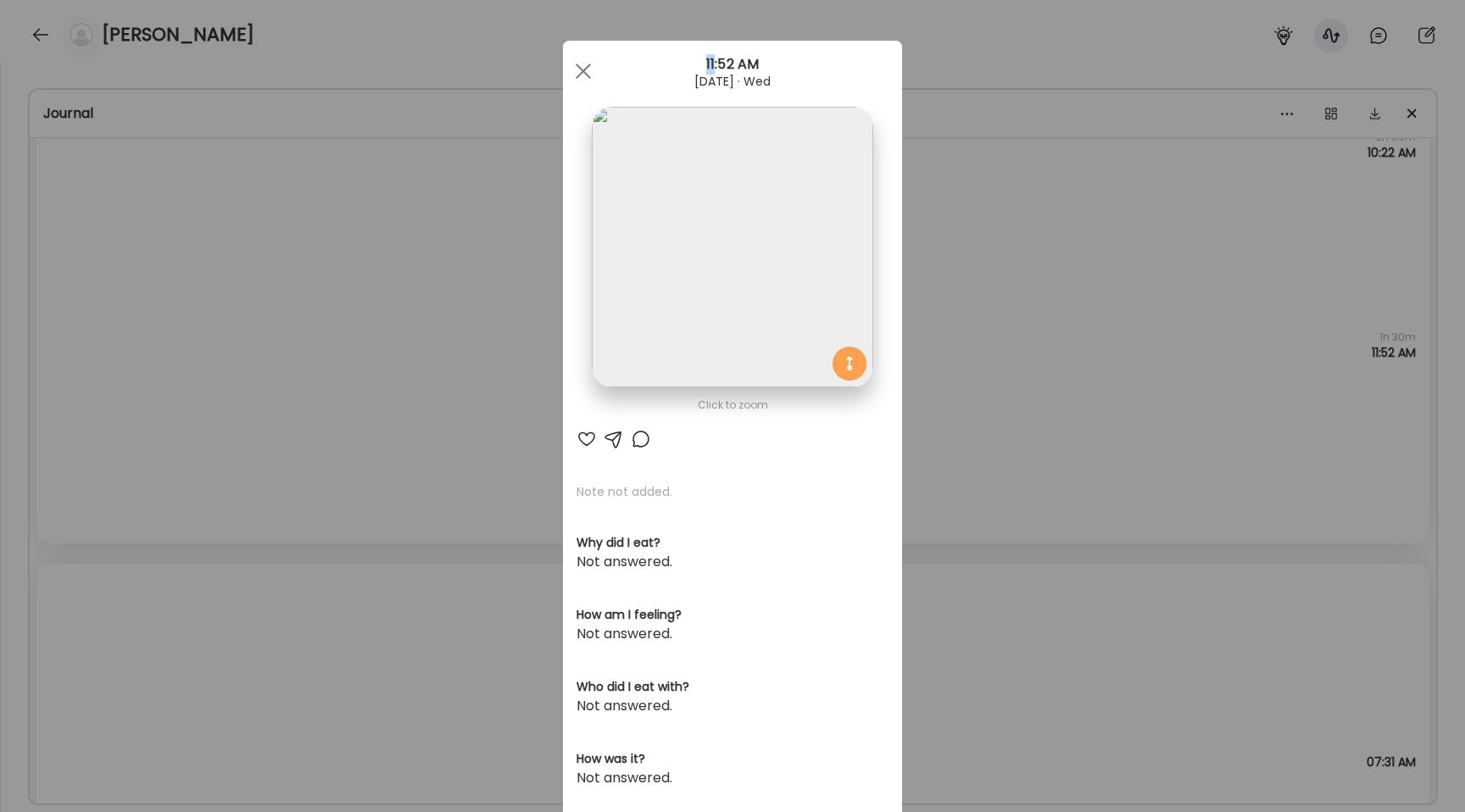
click at [185, 329] on div "Ate Coach Dashboard Wahoo! It’s official Take a moment to set up your Coach Pro…" at bounding box center [732, 406] width 1465 height 812
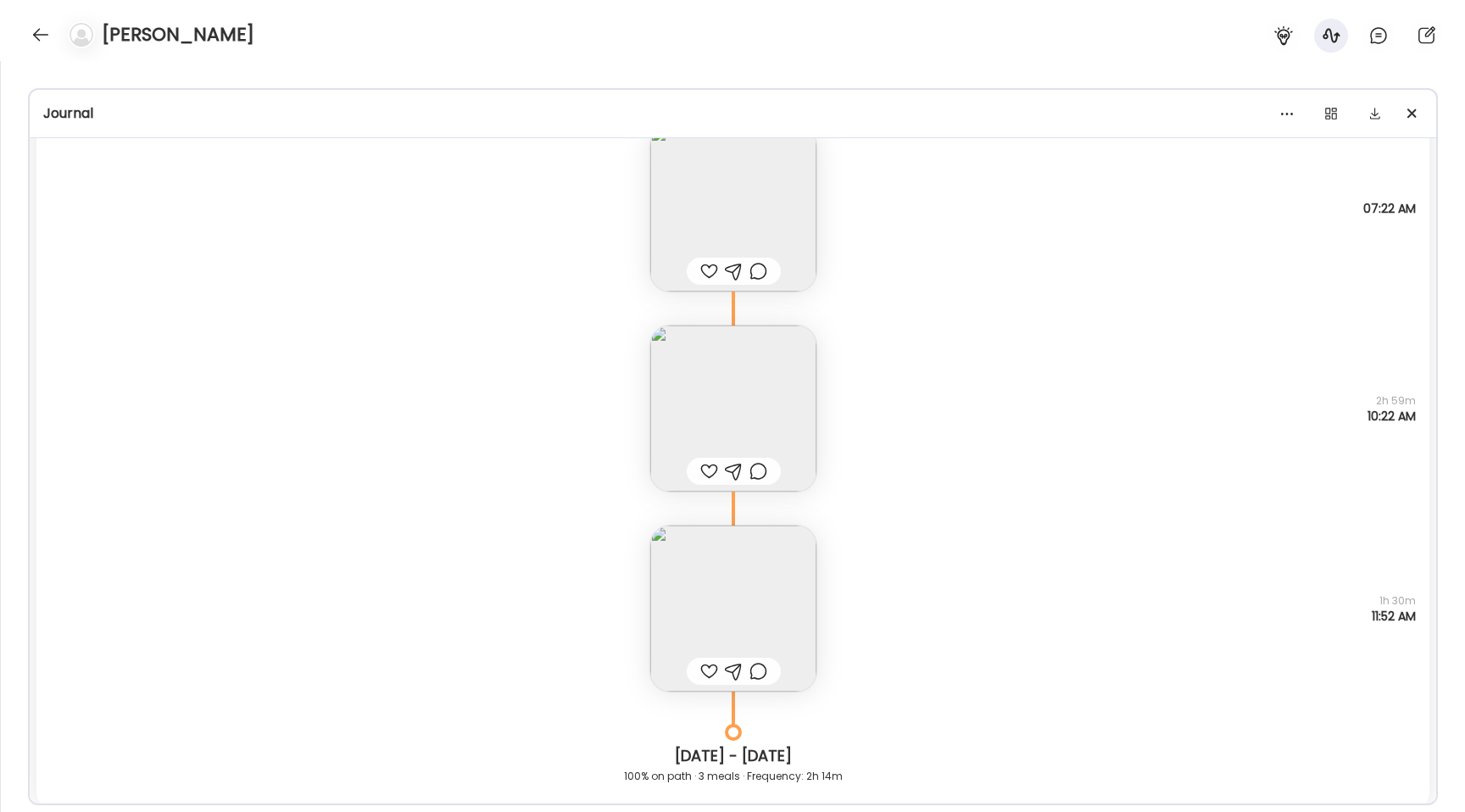
scroll to position [23263, 0]
click at [726, 374] on img at bounding box center [733, 416] width 166 height 166
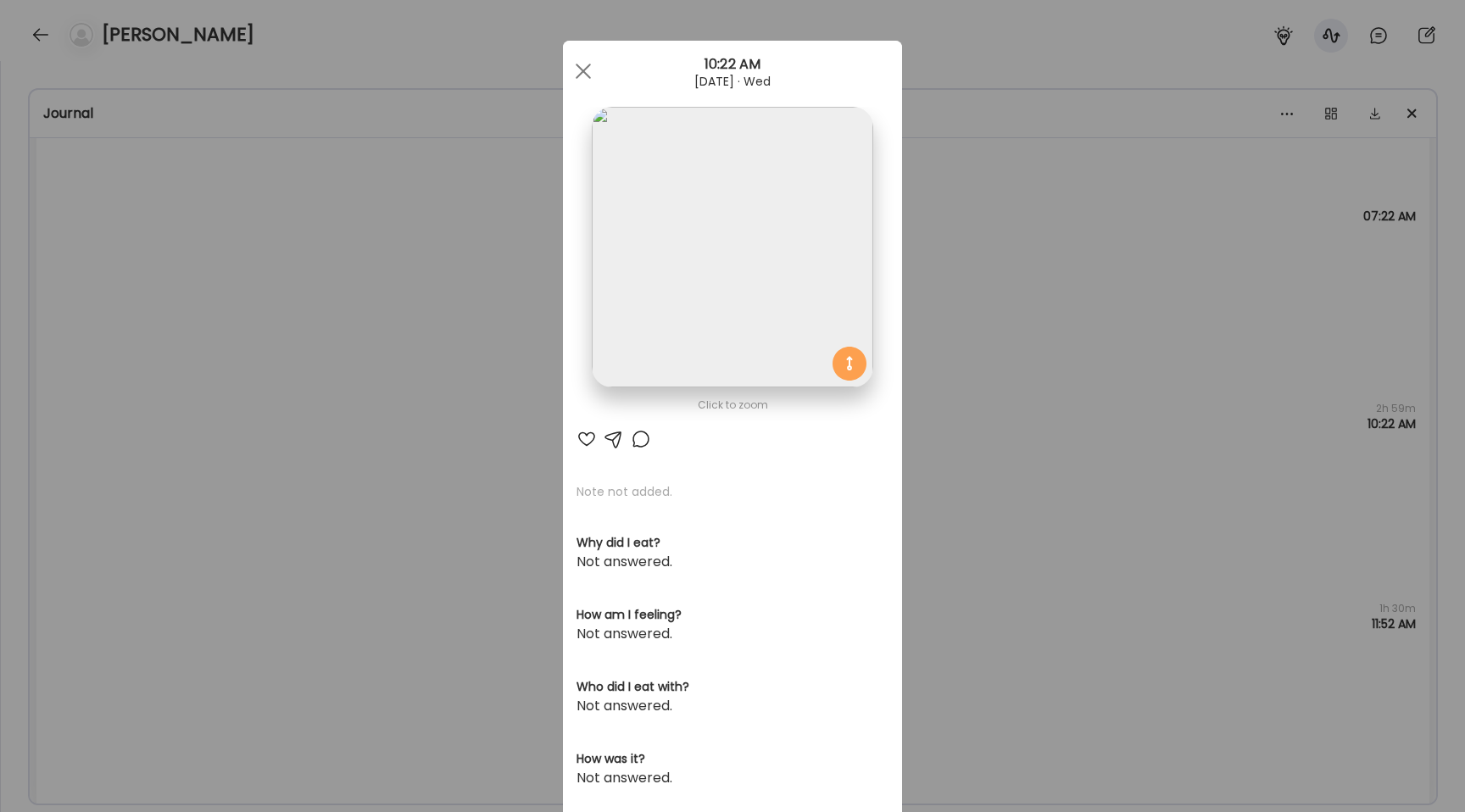
click at [633, 296] on img at bounding box center [732, 247] width 280 height 280
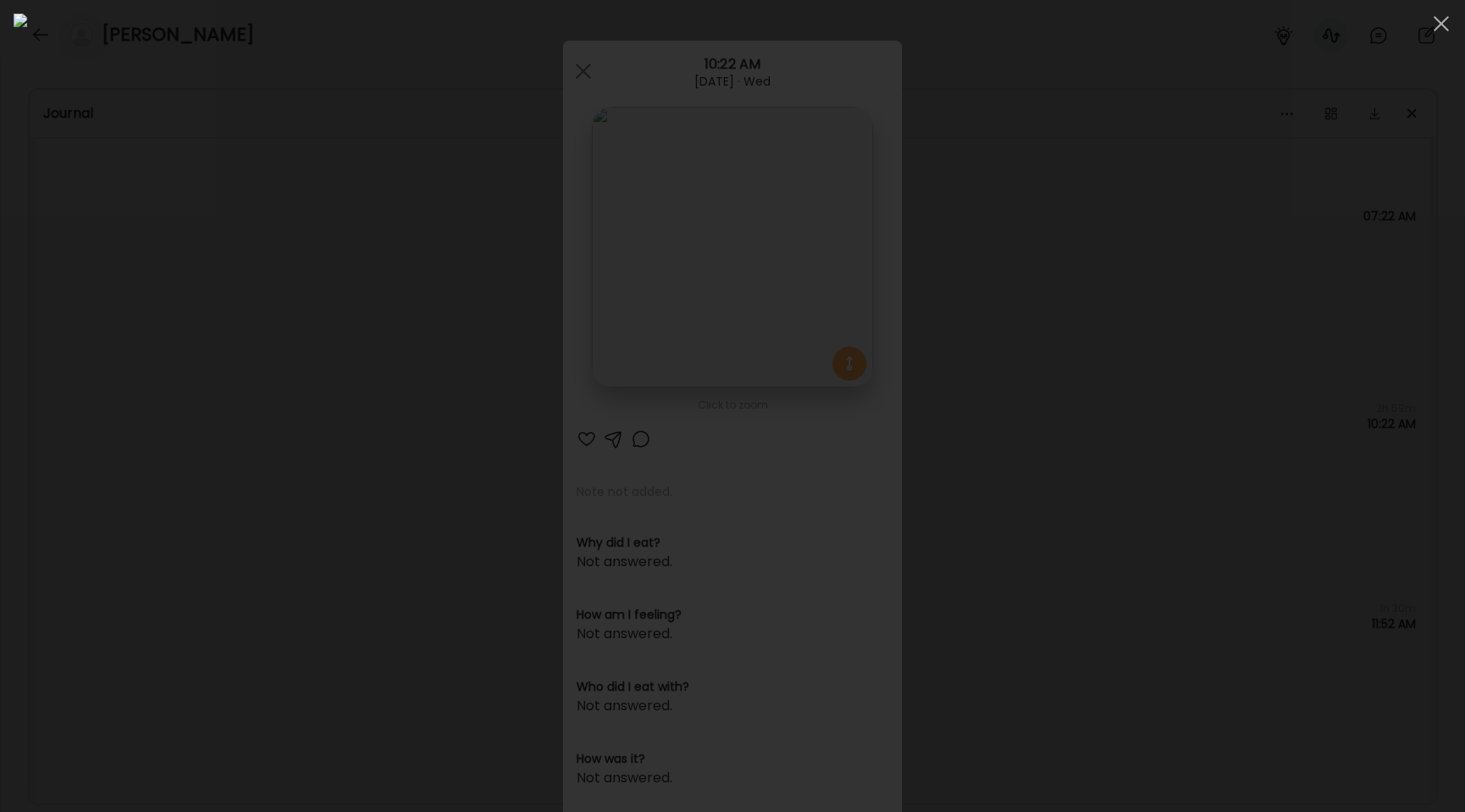
click at [244, 386] on div at bounding box center [732, 406] width 1438 height 785
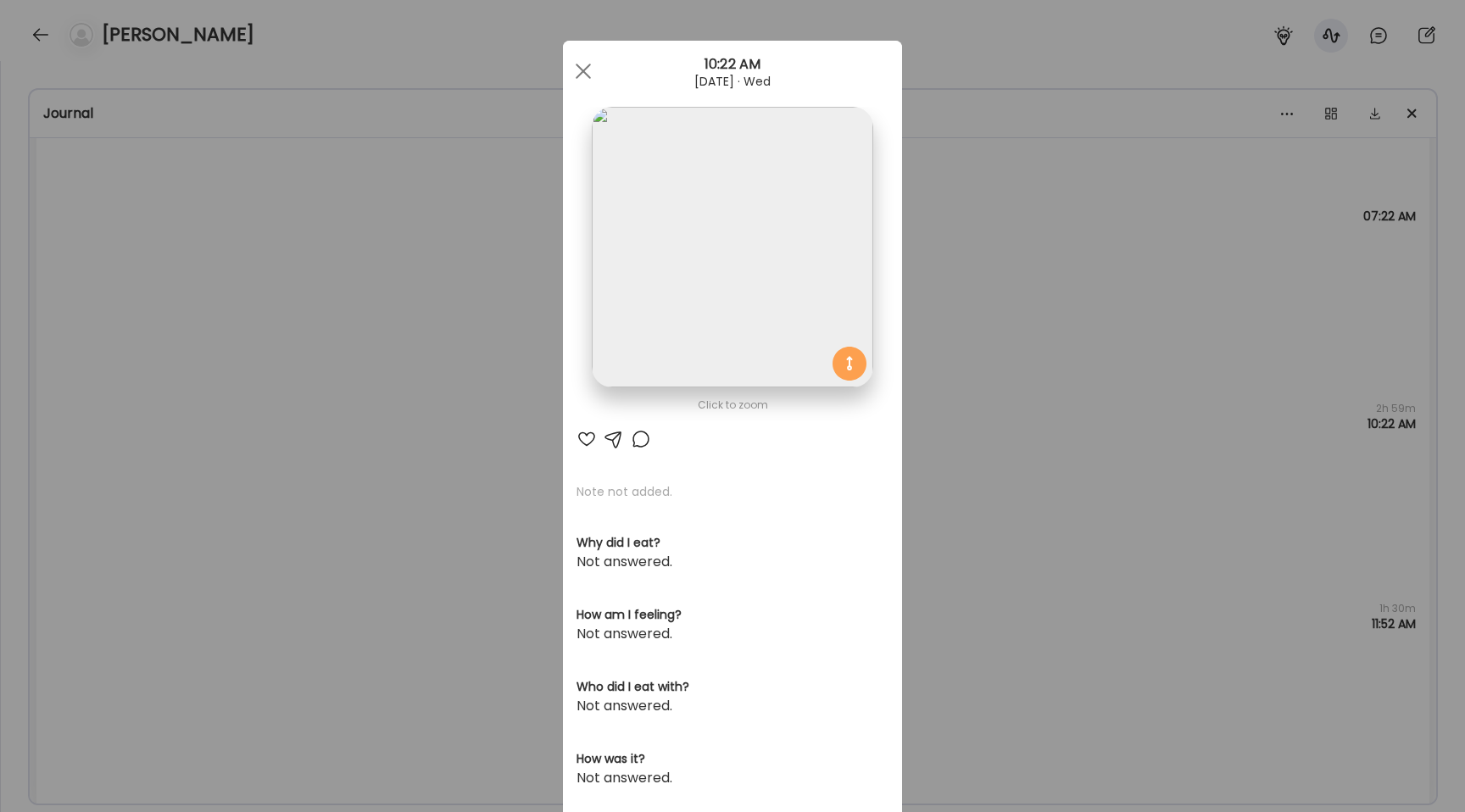
click at [241, 444] on div "Ate Coach Dashboard Wahoo! It’s official Take a moment to set up your Coach Pro…" at bounding box center [732, 406] width 1465 height 812
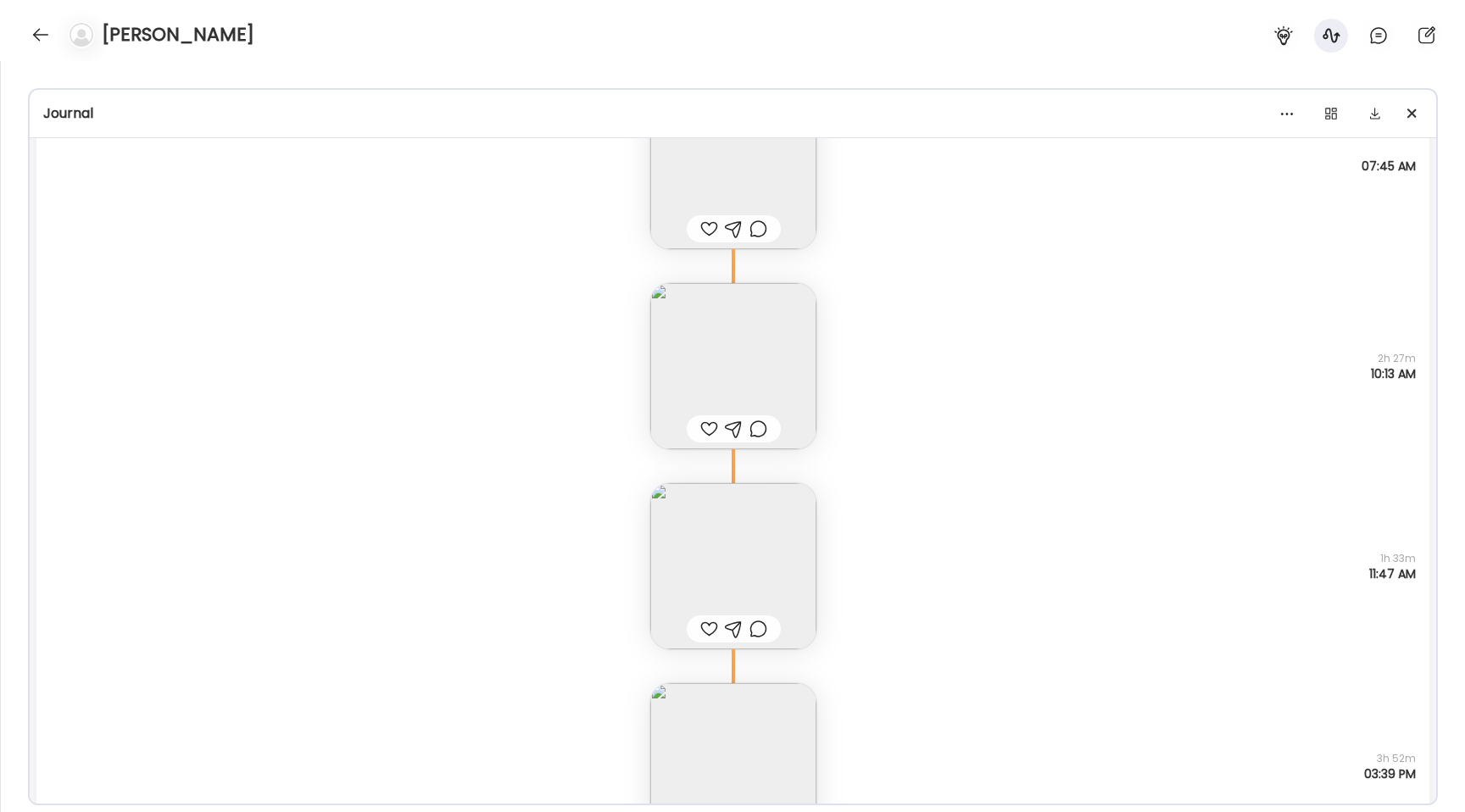
scroll to position [25335, 0]
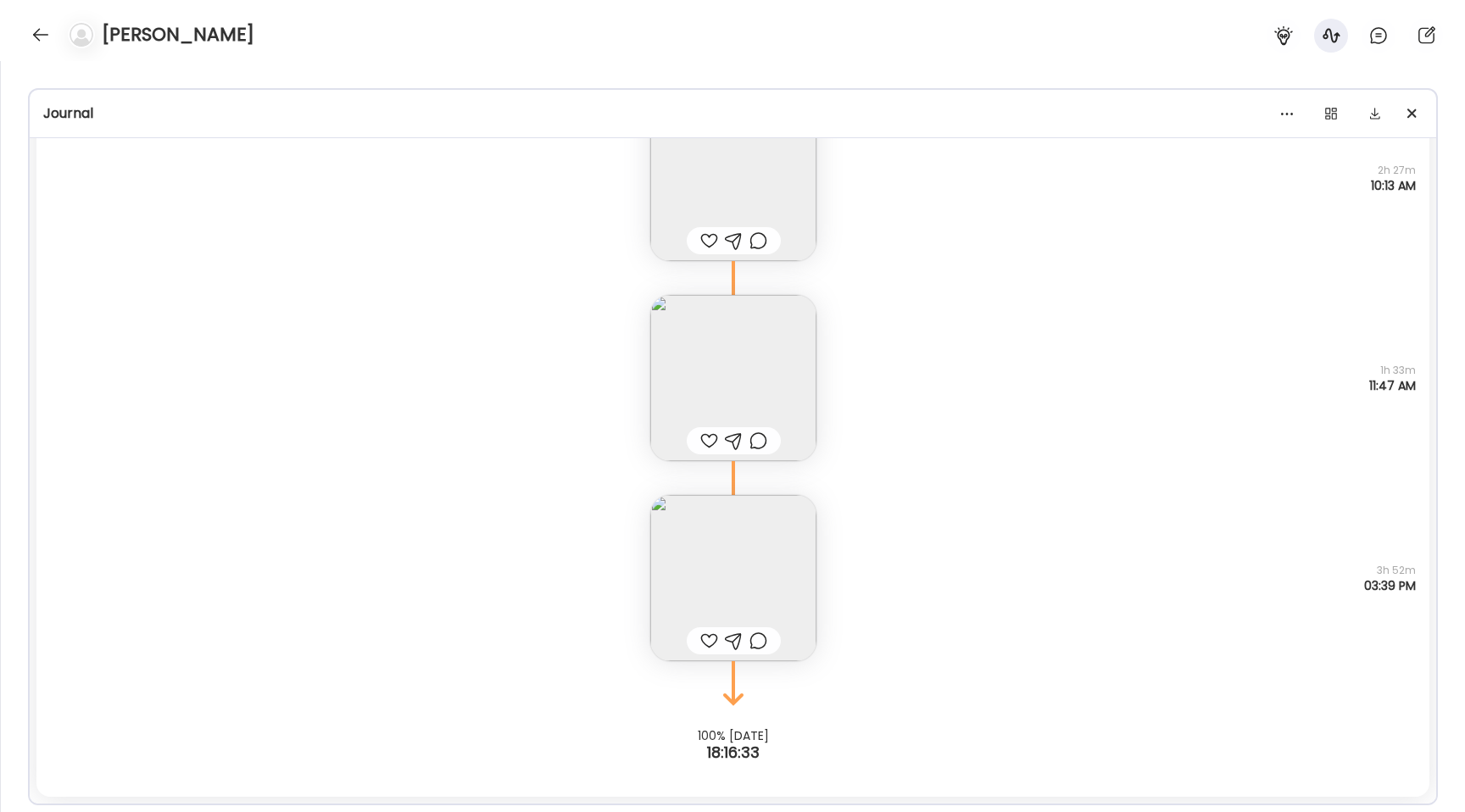
click at [764, 560] on img at bounding box center [733, 578] width 166 height 166
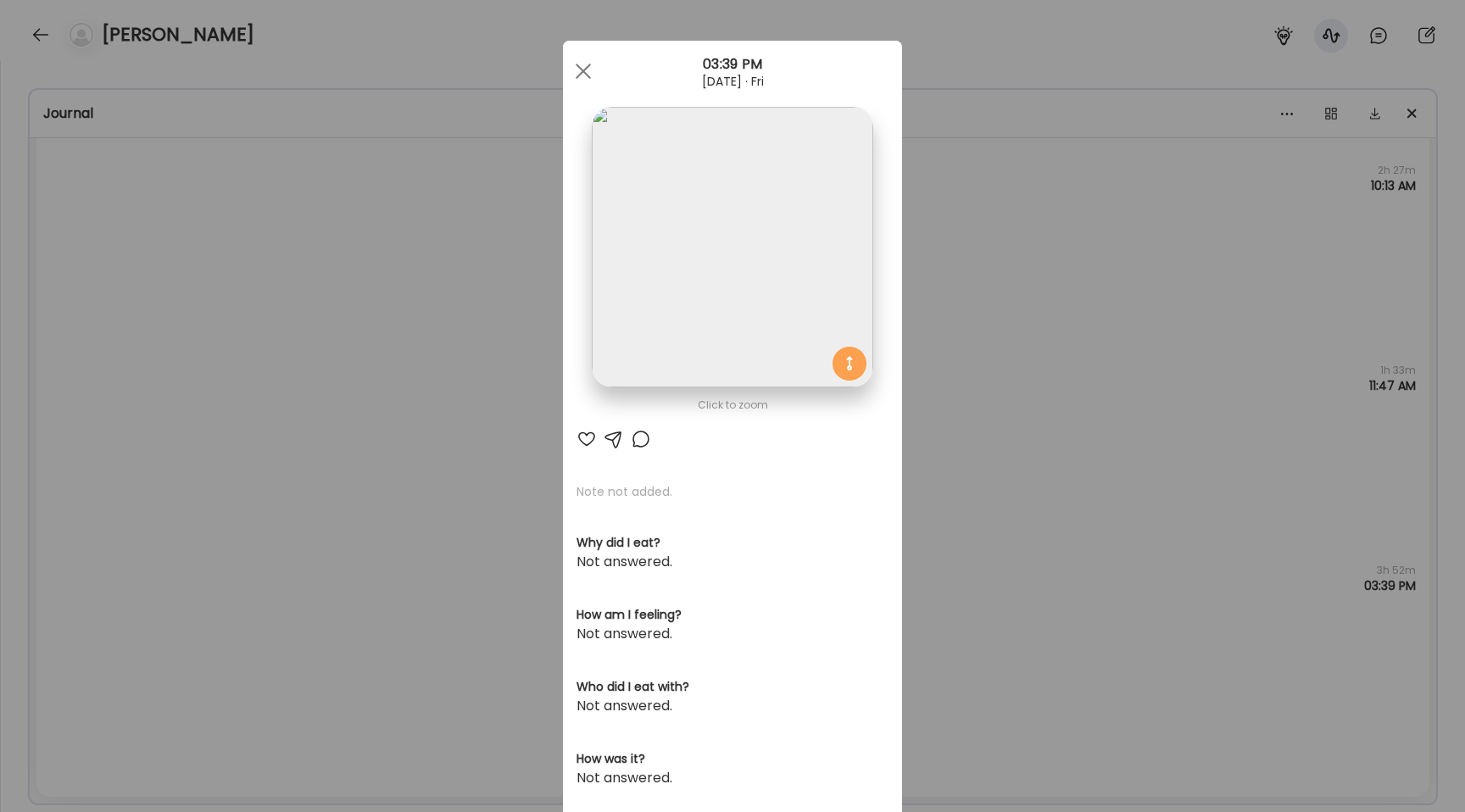
click at [685, 50] on div "Ate Coach Dashboard 03:39 PM [DATE] · Fri" at bounding box center [732, 71] width 339 height 61
click at [707, 330] on img at bounding box center [732, 247] width 280 height 280
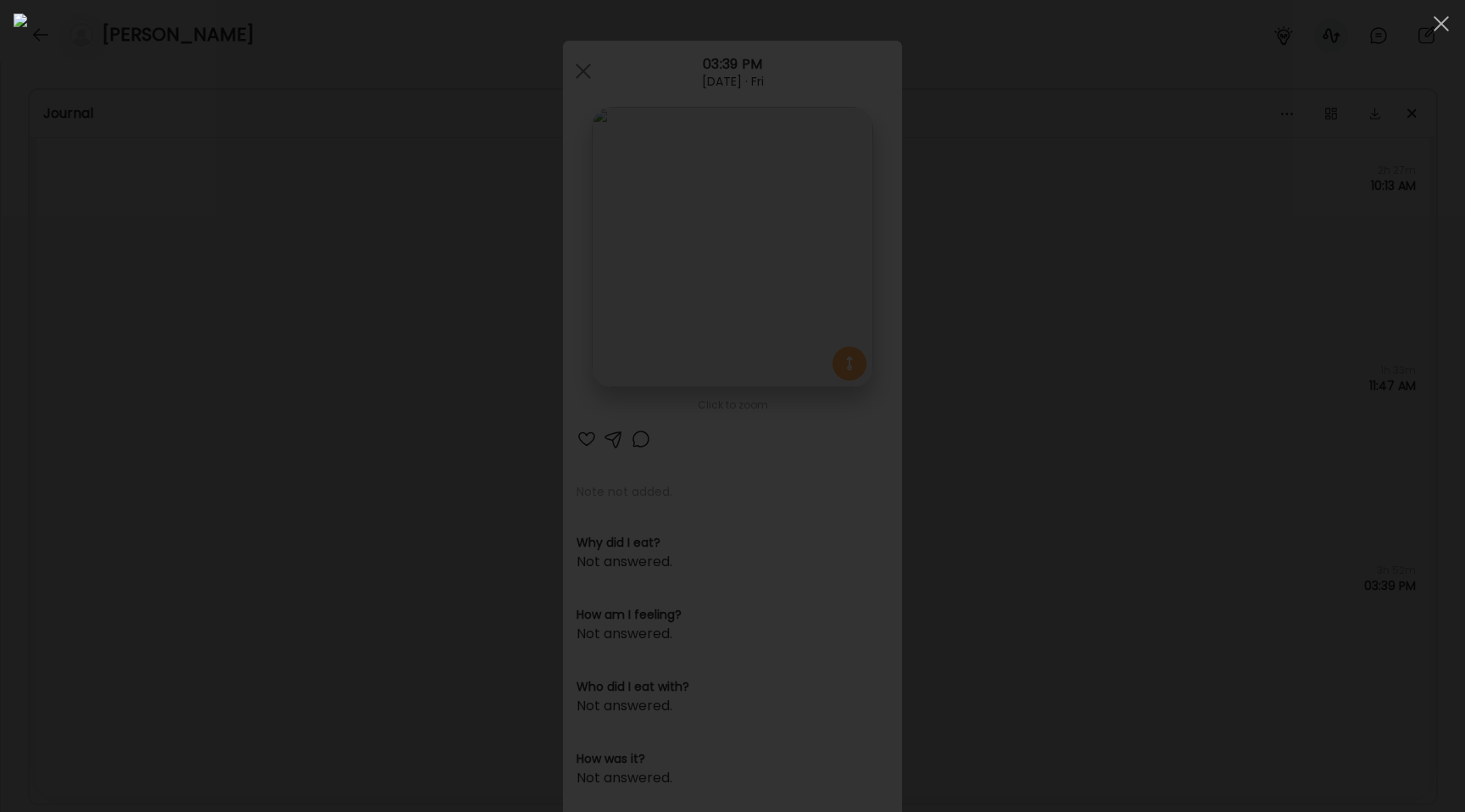
click at [156, 492] on div at bounding box center [732, 406] width 1438 height 785
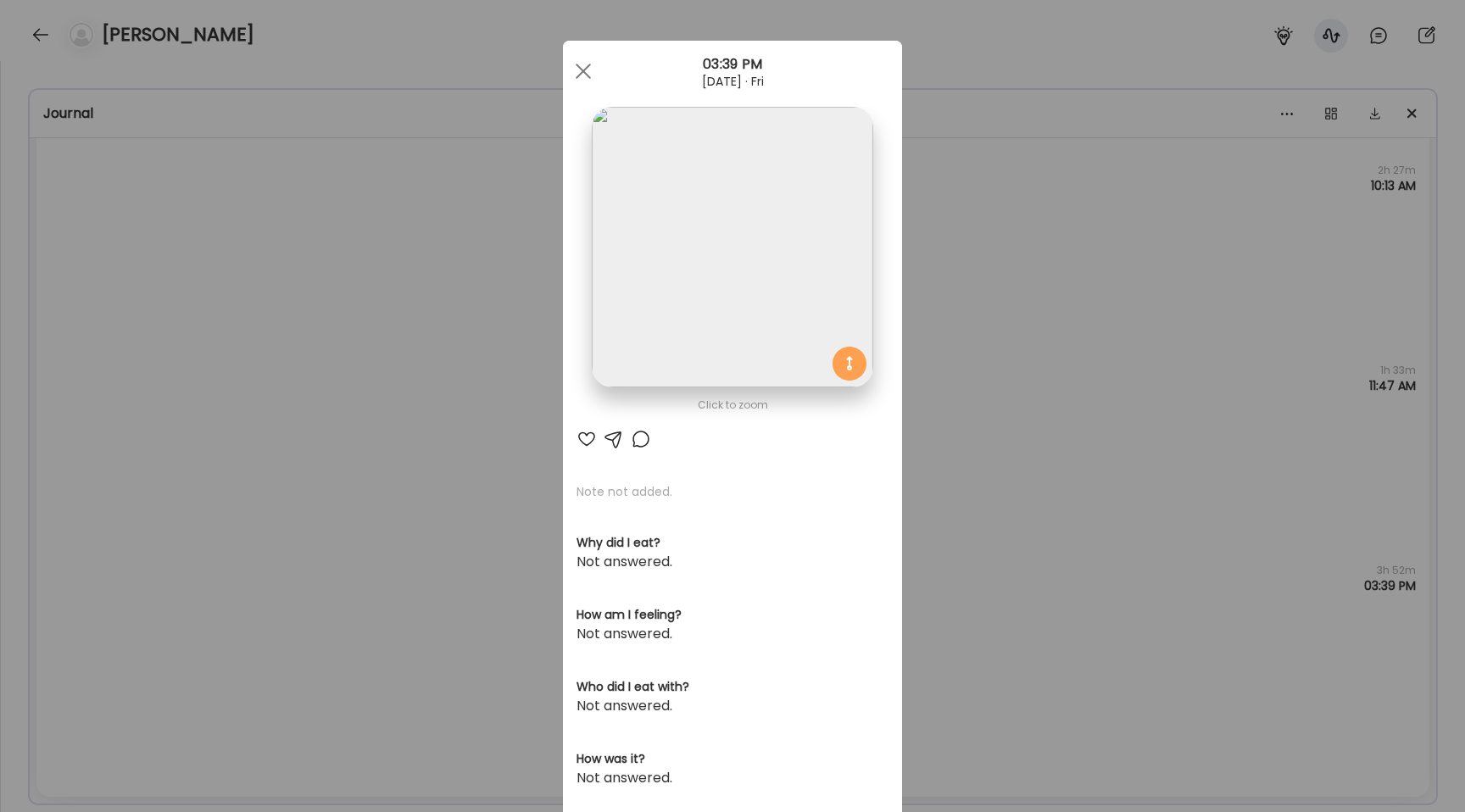
click at [156, 492] on div "Ate Coach Dashboard Wahoo! It’s official Take a moment to set up your Coach Pro…" at bounding box center [732, 406] width 1465 height 812
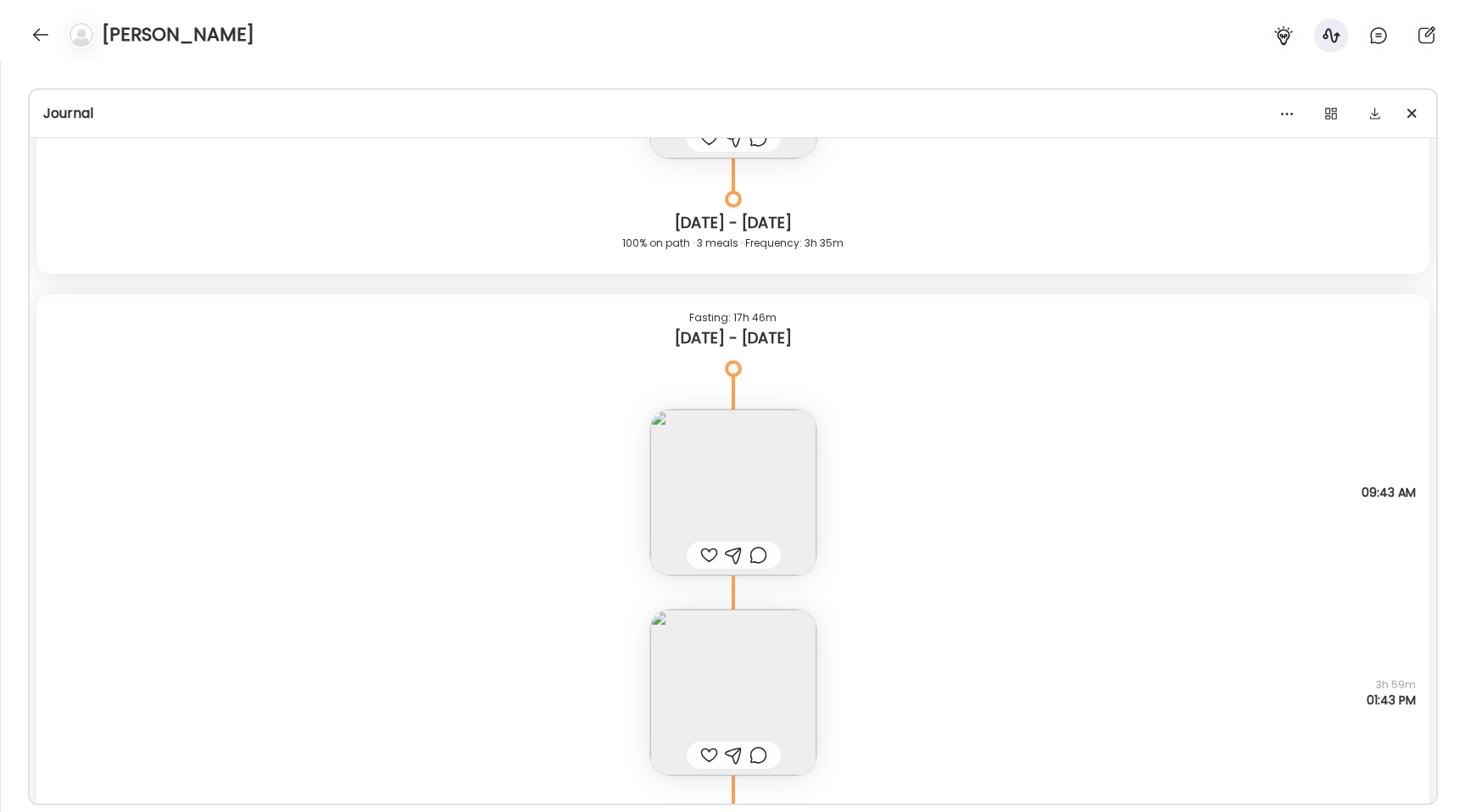
scroll to position [22277, 0]
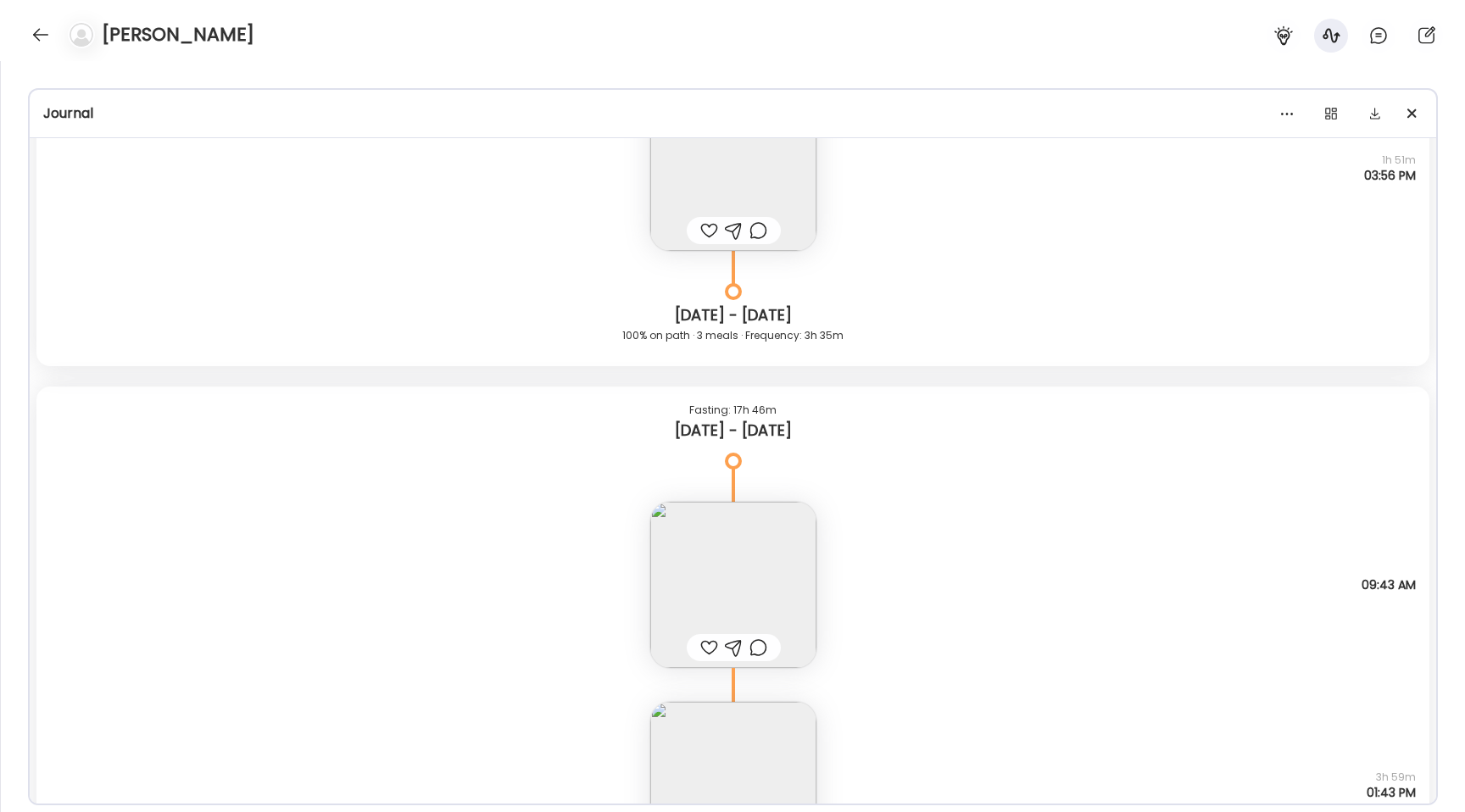
click at [755, 762] on img at bounding box center [733, 785] width 166 height 166
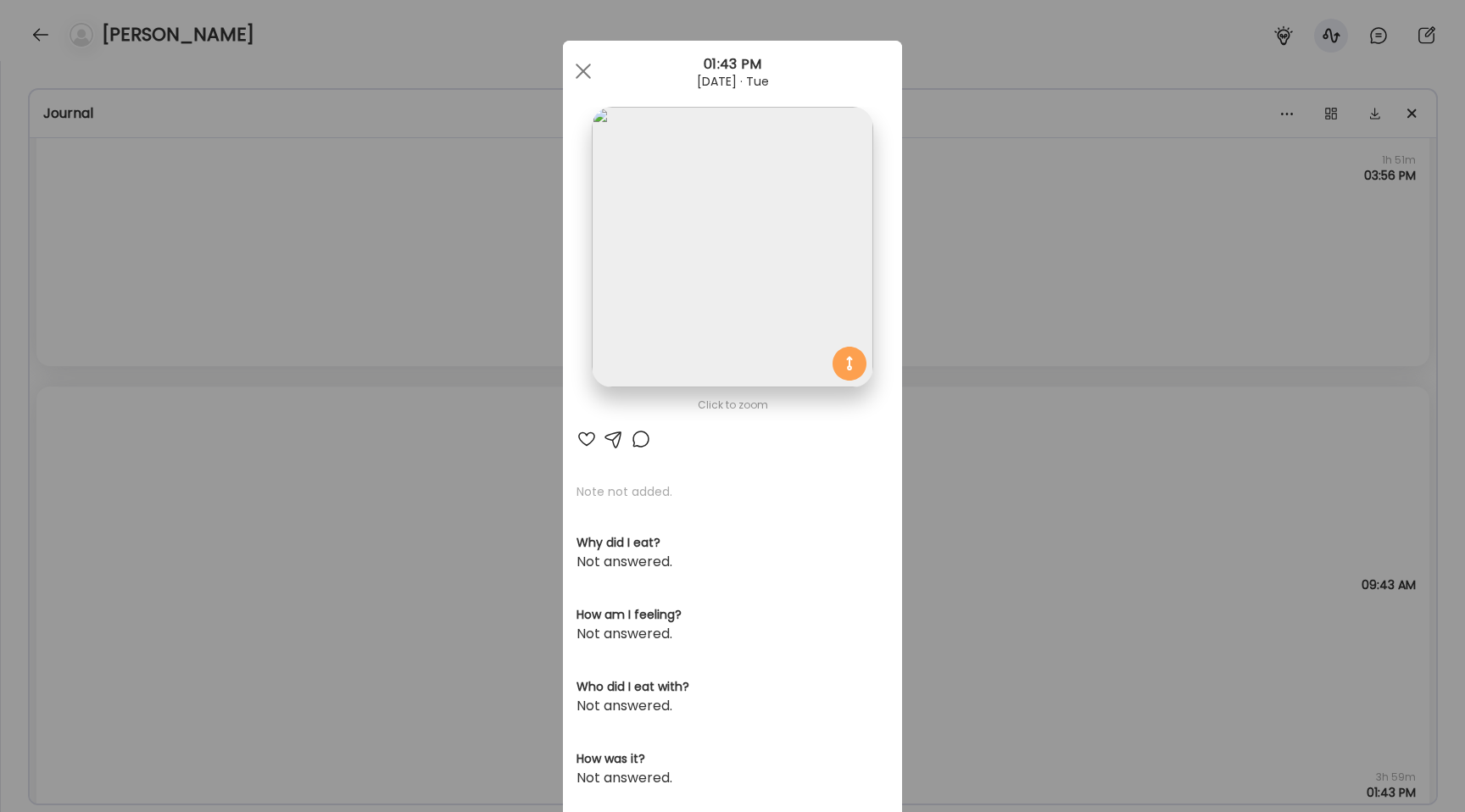
click at [617, 157] on img at bounding box center [732, 247] width 280 height 280
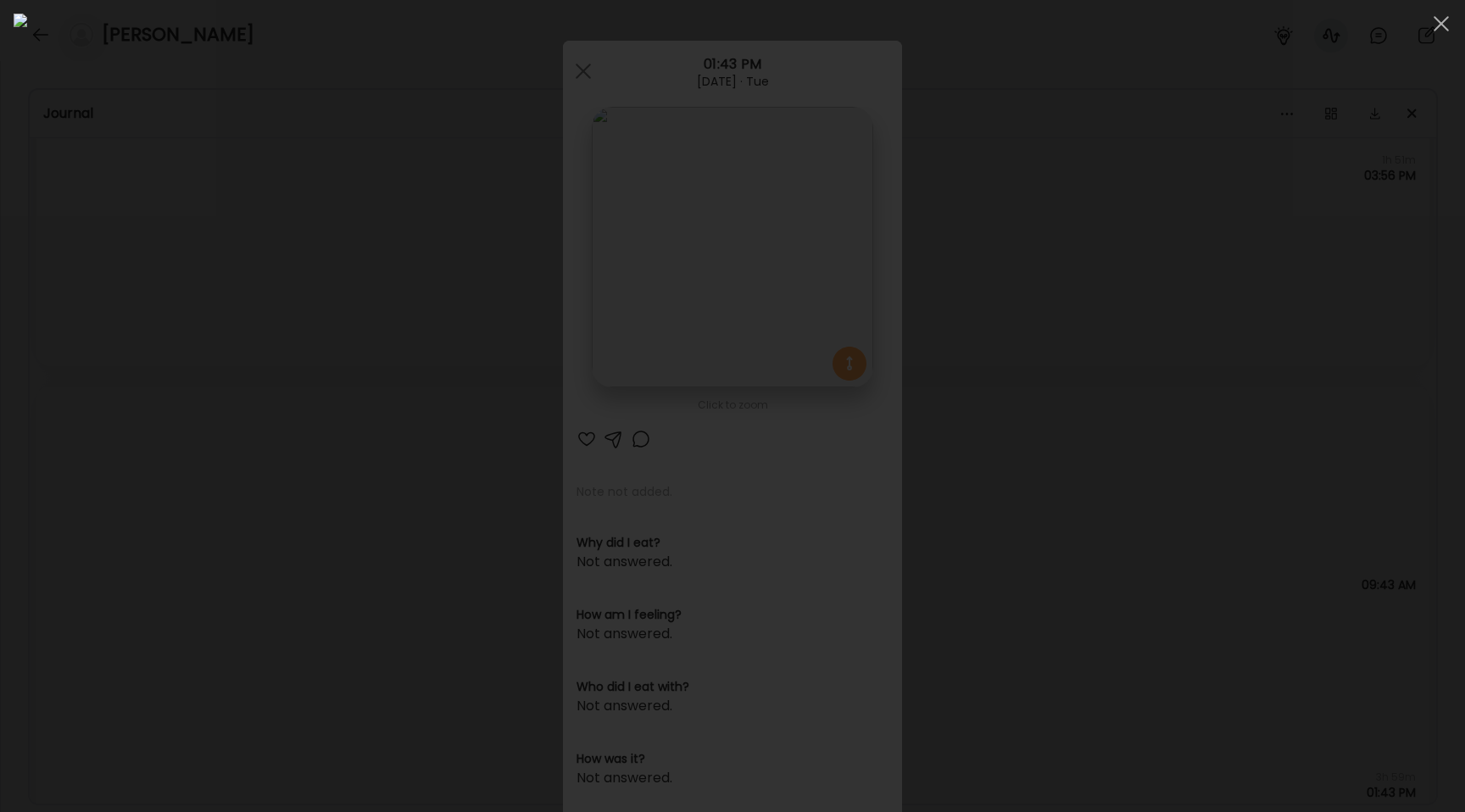
click at [296, 617] on div at bounding box center [732, 406] width 1438 height 785
click at [296, 617] on div "Ate Coach Dashboard Wahoo! It’s official Take a moment to set up your Coach Pro…" at bounding box center [732, 406] width 1465 height 812
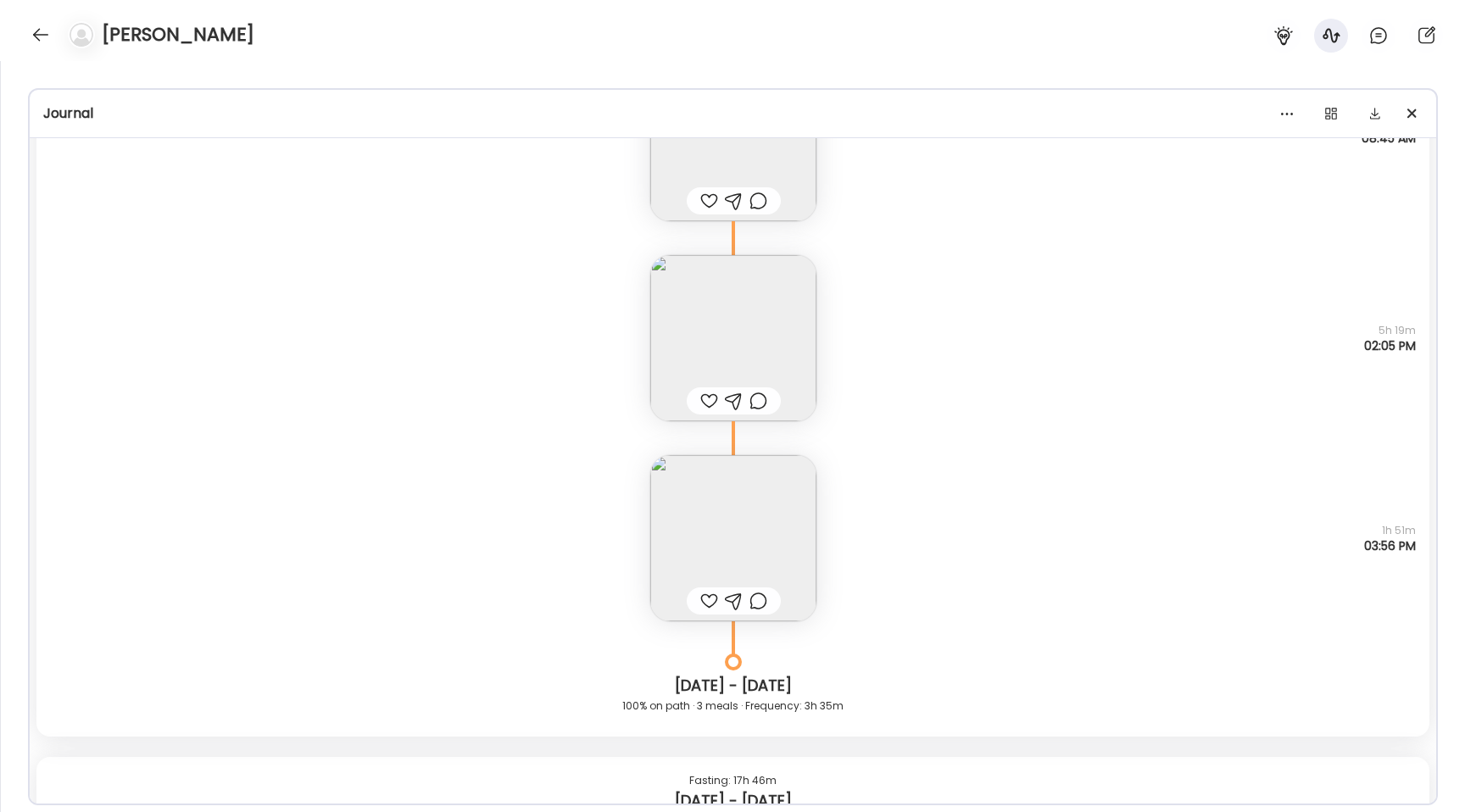
scroll to position [21691, 0]
